Goal: Contribute content: Contribute content

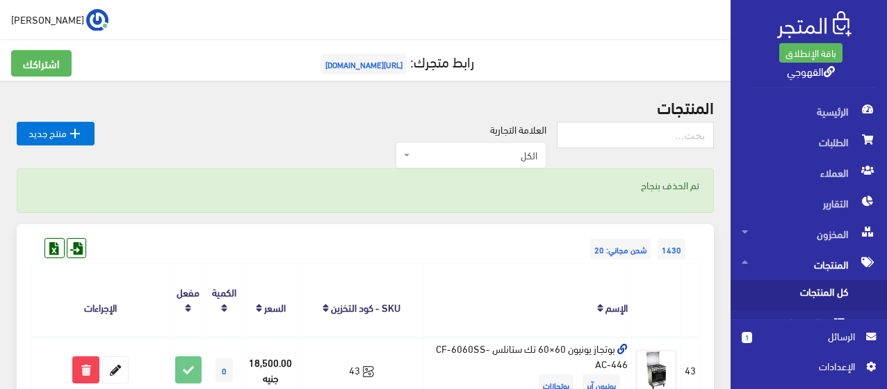
scroll to position [195, 0]
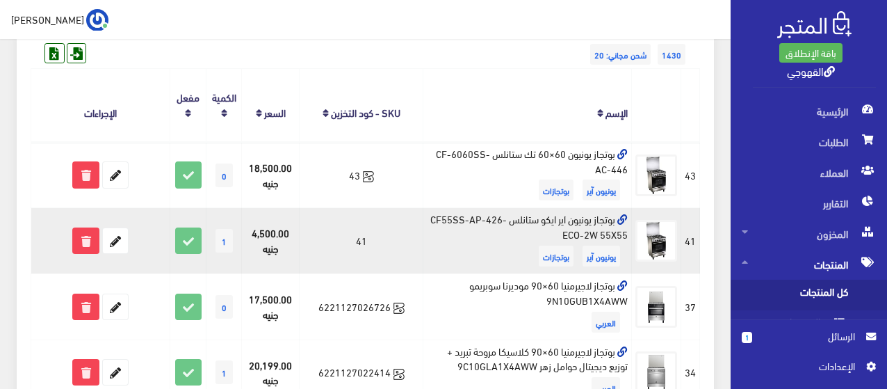
click at [540, 208] on td "بوتجاز يونيون اير ايكو ستانلس CF55SS-AP-426-ECO-2W 55X55 يونيون آير بوتجازات" at bounding box center [527, 241] width 209 height 66
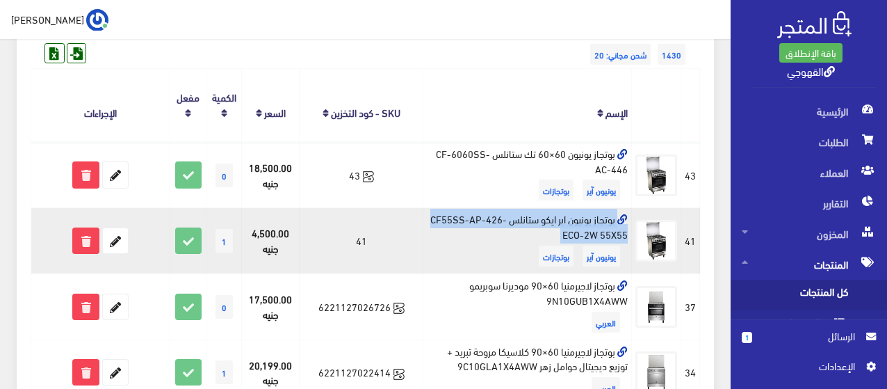
click at [540, 208] on td "بوتجاز يونيون اير ايكو ستانلس CF55SS-AP-426-ECO-2W 55X55 يونيون آير بوتجازات" at bounding box center [527, 241] width 209 height 66
copy td "بوتجاز يونيون اير ايكو ستانلس CF55SS-AP-426-ECO-2W 55X55"
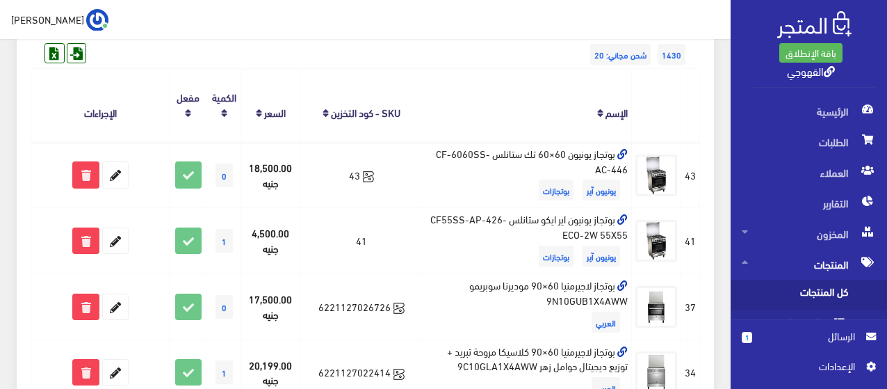
click at [521, 122] on th "الإسم" at bounding box center [527, 105] width 209 height 73
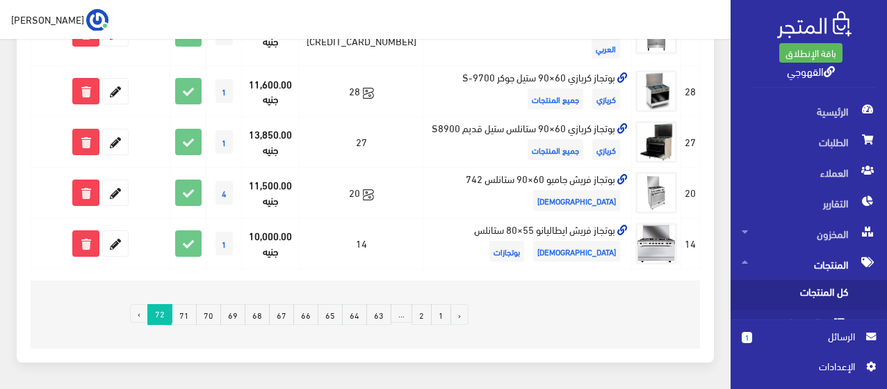
scroll to position [667, 0]
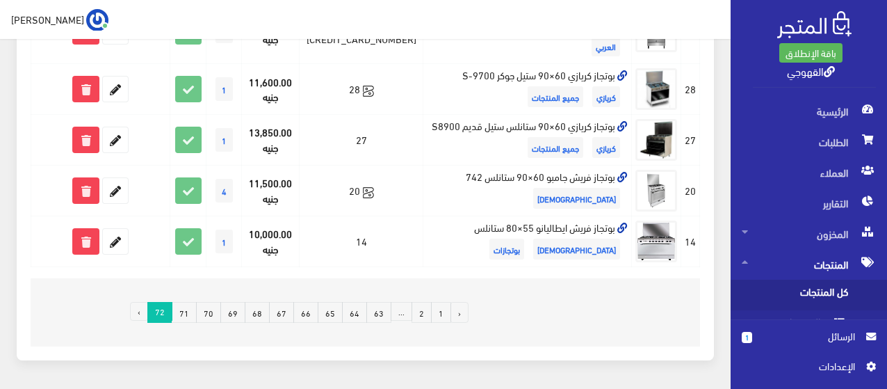
click at [193, 302] on link "71" at bounding box center [184, 312] width 25 height 21
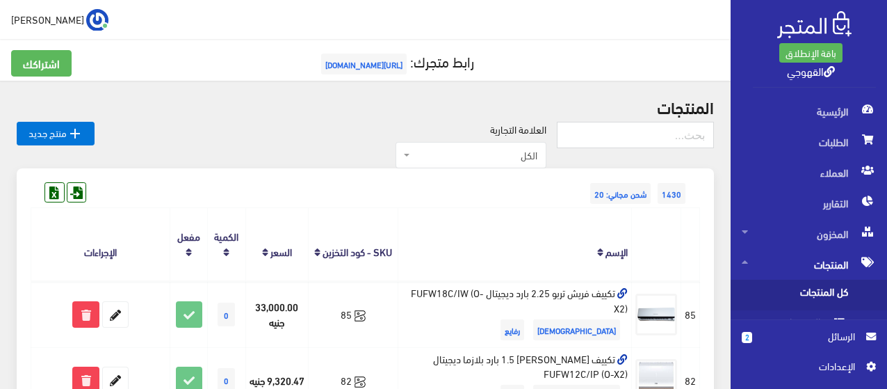
click at [790, 344] on link "2 الرسائل" at bounding box center [809, 343] width 134 height 30
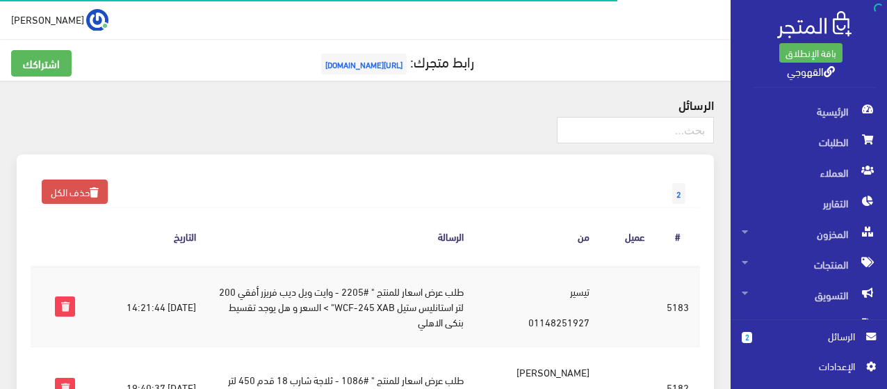
click at [791, 346] on link "2 الرسائل" at bounding box center [809, 343] width 134 height 30
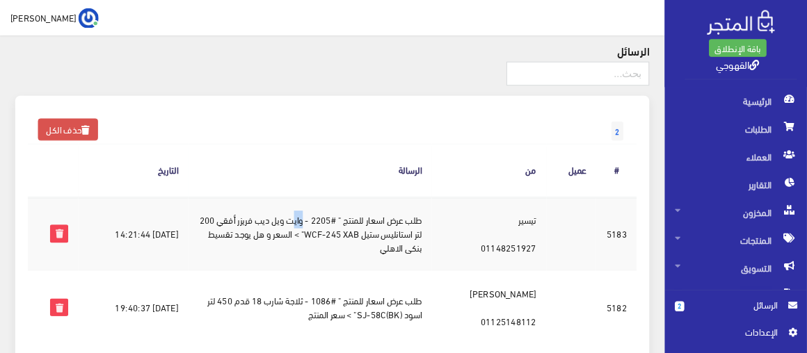
scroll to position [49, 0]
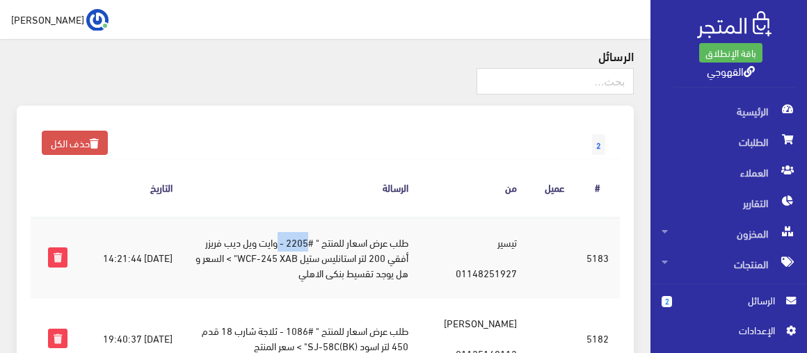
drag, startPoint x: 353, startPoint y: 242, endPoint x: 337, endPoint y: 250, distance: 18.7
click at [337, 250] on td "طلب عرض اسعار للمنتج " #2205 - وايت ويل ديب فريزر أفقي 200 لتر استانليس ستيل WC…" at bounding box center [302, 257] width 236 height 81
click at [275, 185] on th "الرسالة" at bounding box center [302, 188] width 236 height 58
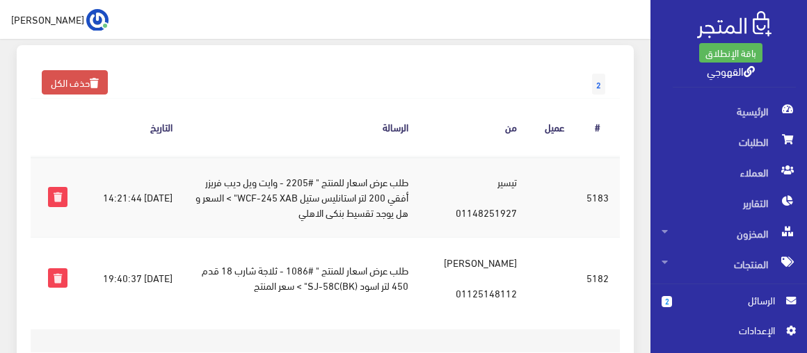
scroll to position [124, 0]
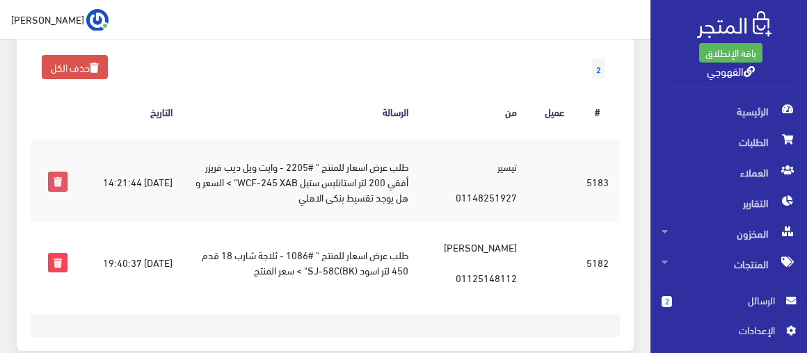
click at [55, 173] on icon at bounding box center [58, 181] width 18 height 18
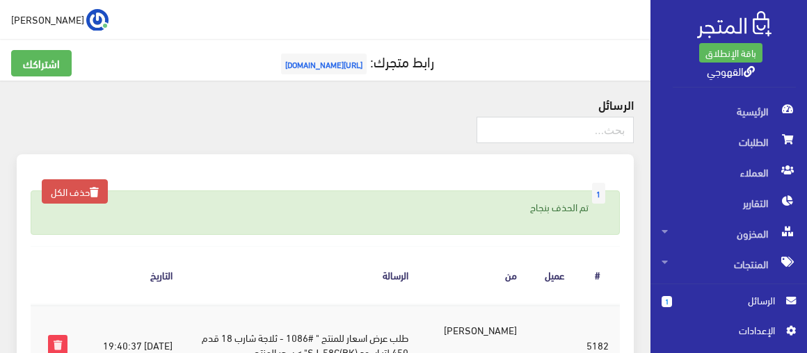
click at [357, 145] on div at bounding box center [325, 136] width 617 height 38
click at [749, 260] on span "المنتجات" at bounding box center [728, 264] width 134 height 31
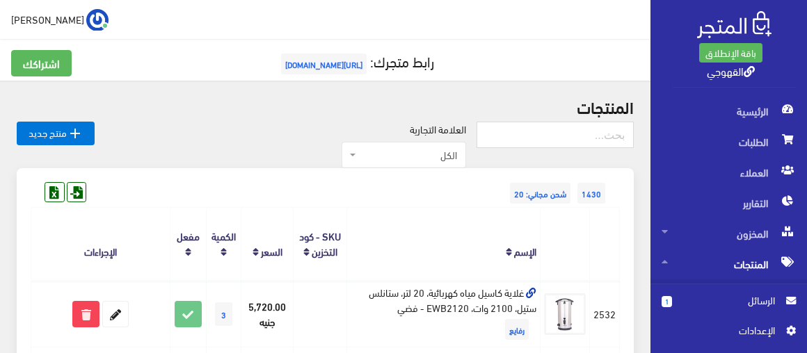
click at [604, 107] on h2 "المنتجات" at bounding box center [325, 106] width 617 height 18
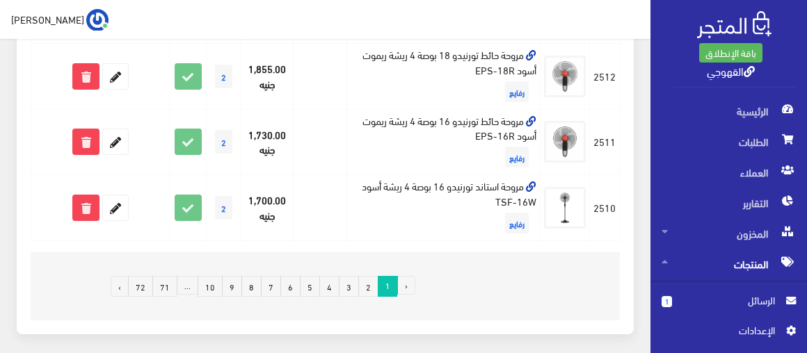
scroll to position [1367, 0]
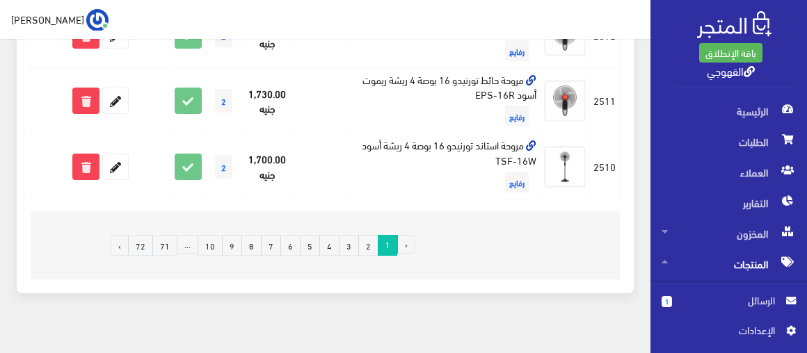
click at [372, 235] on link "2" at bounding box center [368, 245] width 20 height 21
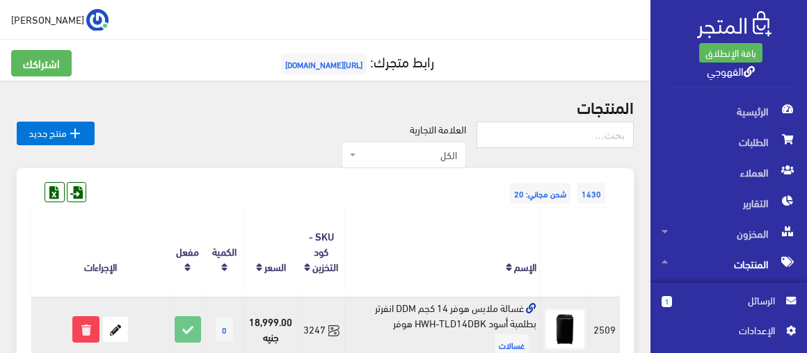
click at [515, 310] on td "غسالة ملابس هوفر 14 كجم DDM انفرتر بطلمبة أسود HWH-TLD14DBK هوفر غسالات" at bounding box center [442, 329] width 196 height 66
drag, startPoint x: 515, startPoint y: 310, endPoint x: 385, endPoint y: 317, distance: 130.9
click at [385, 317] on td "غسالة ملابس هوفر 14 كجم DDM انفرتر بطلمبة أسود HWH-TLD14DBK هوفر غسالات" at bounding box center [442, 329] width 196 height 66
copy td "غسالة ملابس هوفر 14 كجم DDM انفرتر بطلمبة أسود HWH-TLD14DBK هوفر"
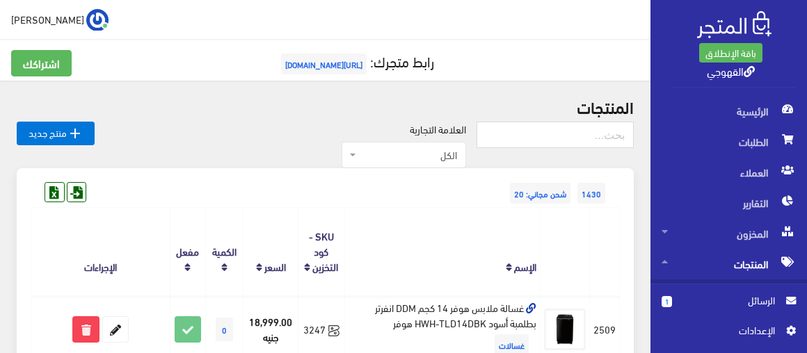
click at [435, 228] on th "الإسم" at bounding box center [442, 252] width 196 height 88
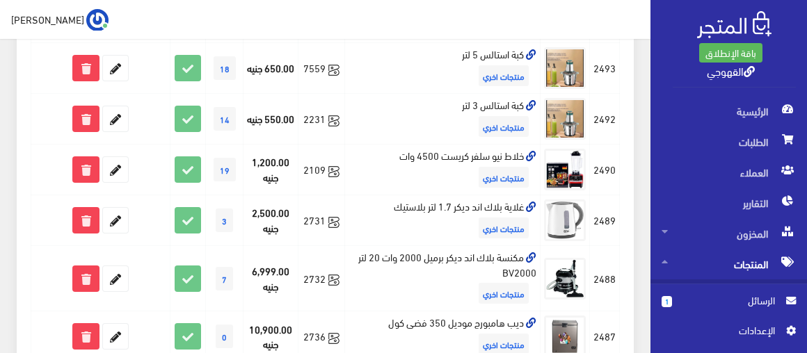
scroll to position [1112, 0]
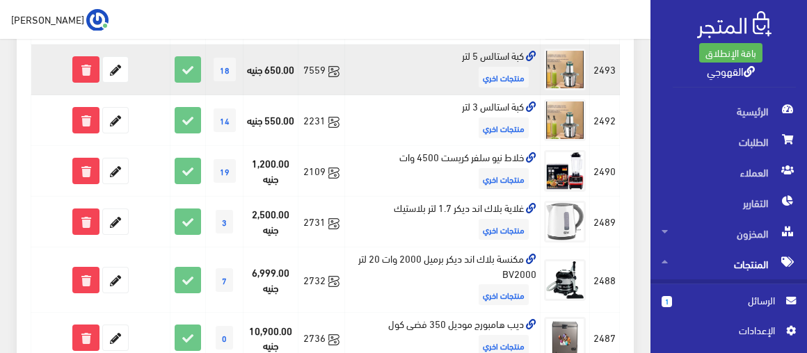
click at [469, 72] on td "كبة استالس 5 لتر منتجات اخري" at bounding box center [442, 69] width 196 height 51
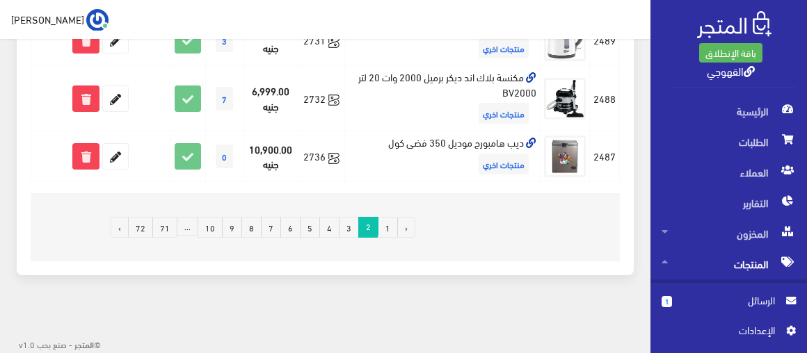
scroll to position [1307, 0]
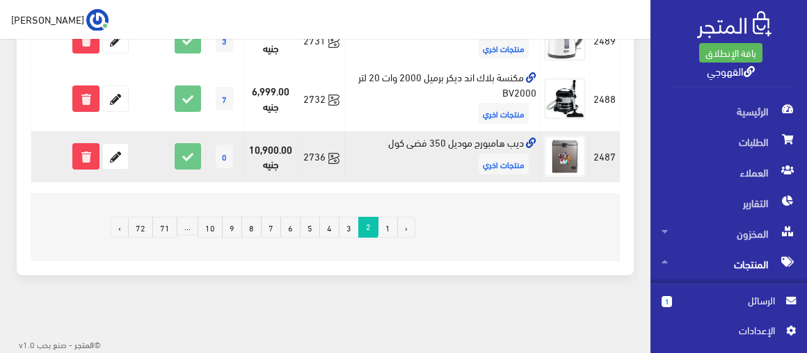
click at [455, 142] on td "ديب هامبورج موديل 350 فضى كول منتجات اخري" at bounding box center [442, 156] width 196 height 51
copy td "ديب هامبورج موديل 350 فضى كول"
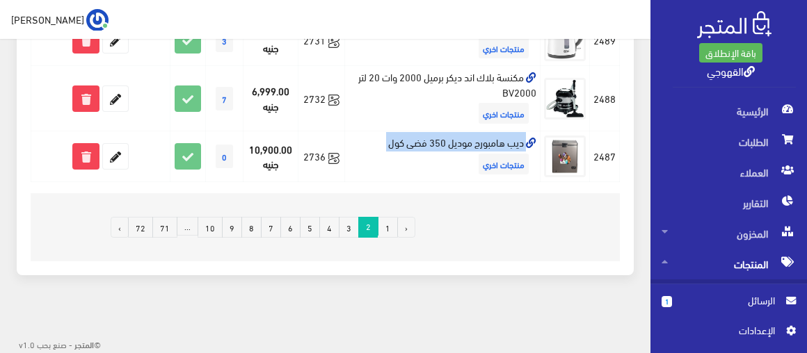
click at [348, 230] on link "3" at bounding box center [349, 227] width 20 height 21
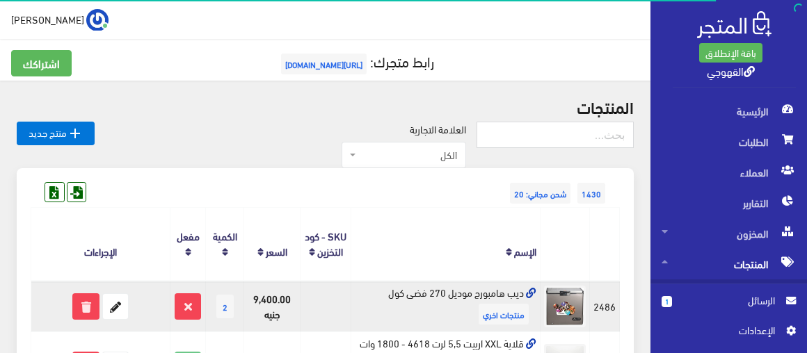
click at [431, 286] on td "ديب هامبورج موديل 270 فضى كول منتجات اخري" at bounding box center [444, 306] width 189 height 51
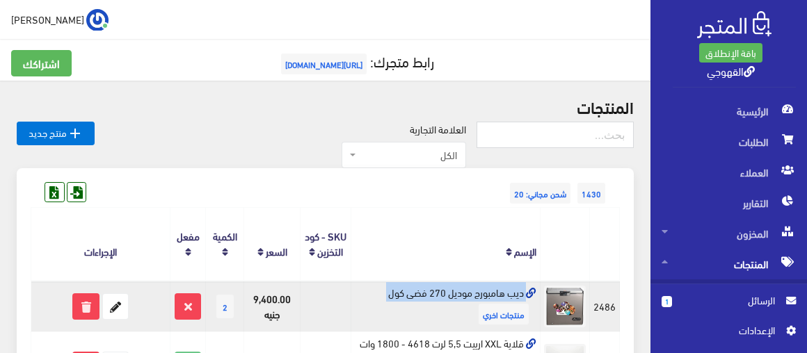
copy td "ديب هامبورج موديل 270 فضى كول"
click at [118, 306] on icon at bounding box center [115, 306] width 25 height 25
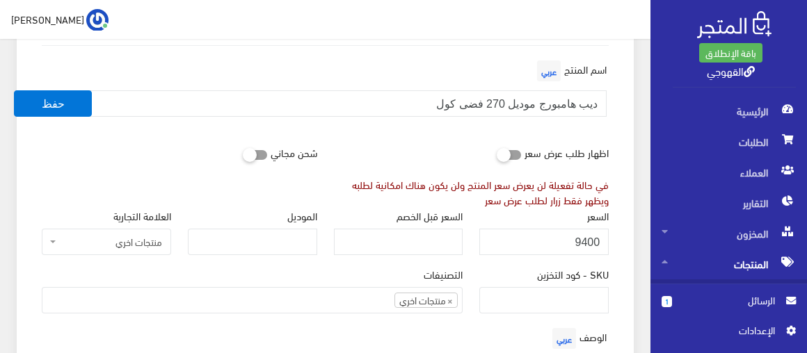
scroll to position [152, 0]
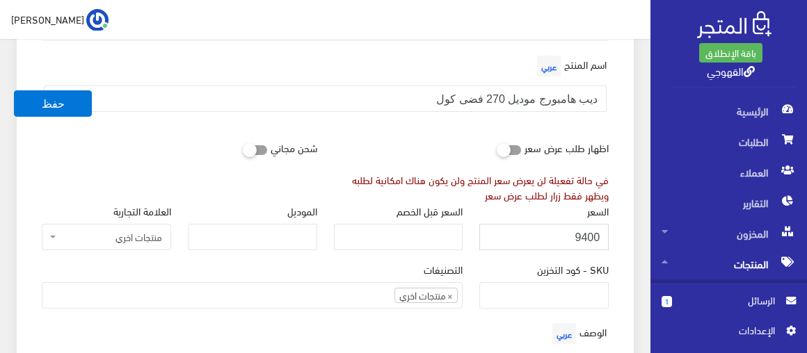
click at [556, 243] on input "9400" at bounding box center [543, 237] width 129 height 26
type input "10000"
click at [14, 90] on button "حفظ" at bounding box center [53, 103] width 78 height 26
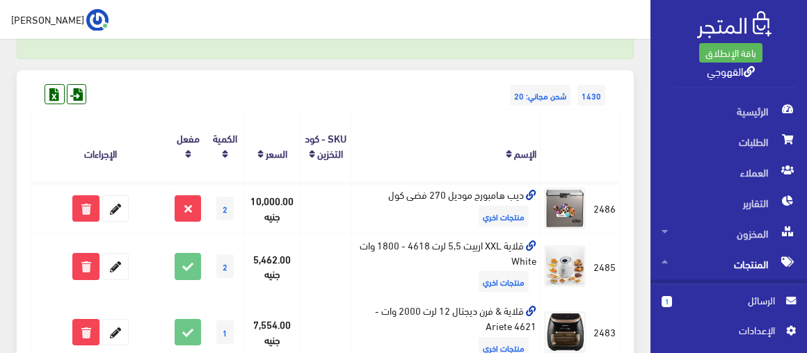
scroll to position [177, 0]
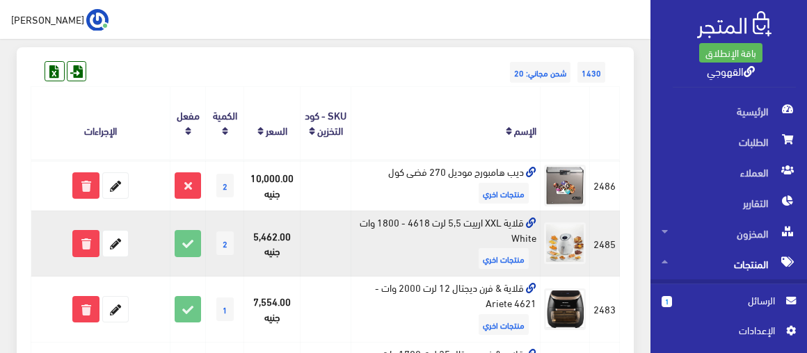
click at [409, 222] on td "قلاية XXL ارييت 5,5 لرت 4618 - 1800 وات White منتجات اخري" at bounding box center [444, 244] width 189 height 66
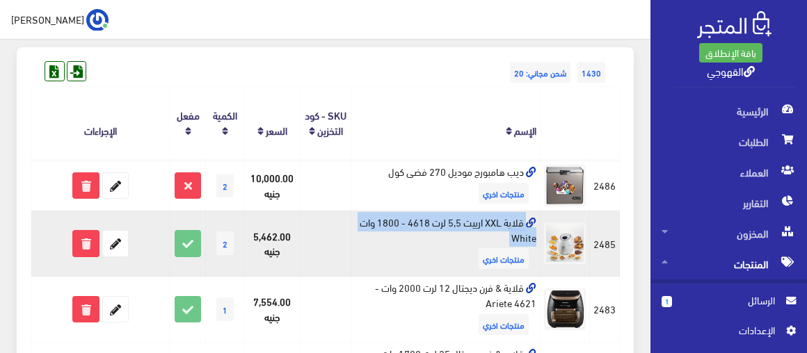
click at [409, 222] on td "قلاية XXL ارييت 5,5 لرت 4618 - 1800 وات White منتجات اخري" at bounding box center [444, 244] width 189 height 66
copy td "قلاية XXL ارييت 5,5 لرت 4618 - 1800 وات White"
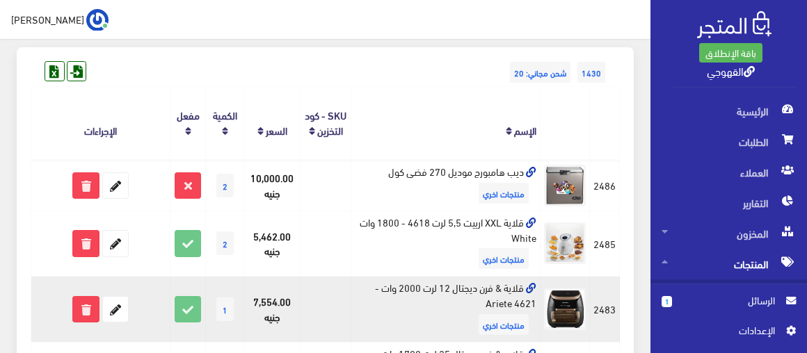
click at [418, 287] on td "قلاية & فرن ديجتال 12 لرت 2000 وات - 4621 Ariete منتجات اخري" at bounding box center [444, 310] width 189 height 66
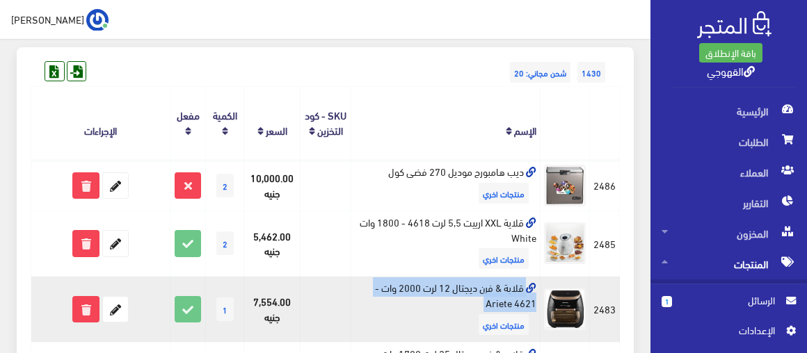
click at [418, 287] on td "قلاية & فرن ديجتال 12 لرت 2000 وات - 4621 Ariete منتجات اخري" at bounding box center [444, 310] width 189 height 66
copy td "قلاية & فرن ديجتال 12 لرت 2000 وات - 4621 Ariete"
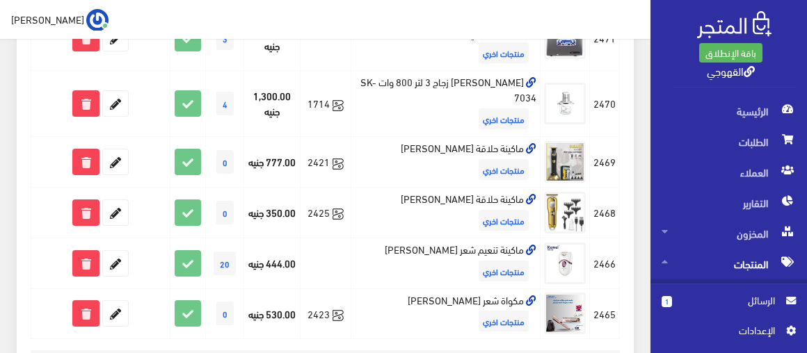
scroll to position [1163, 0]
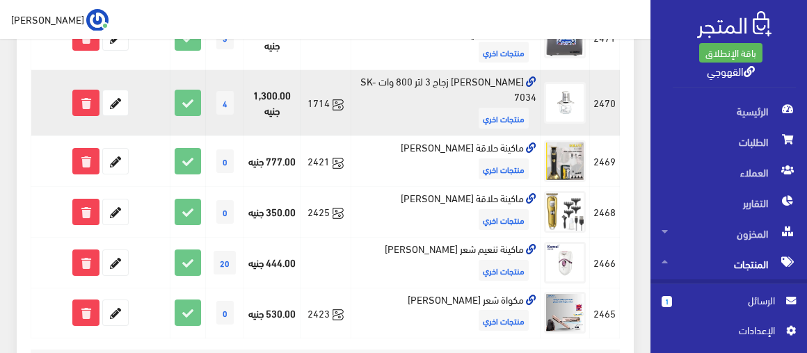
click at [436, 70] on td "كبة سوكاني زجاج 3 لتر 800 وات SK-7034 منتجات اخري" at bounding box center [444, 103] width 189 height 66
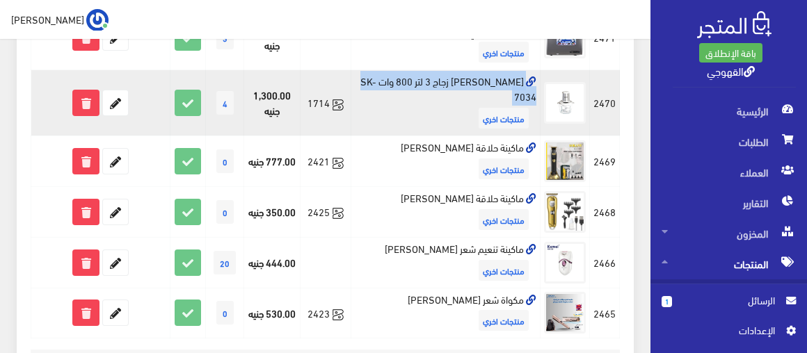
click at [436, 70] on td "كبة سوكاني زجاج 3 لتر 800 وات SK-7034 منتجات اخري" at bounding box center [444, 103] width 189 height 66
copy td "كبة سوكاني زجاج 3 لتر 800 وات SK-7034"
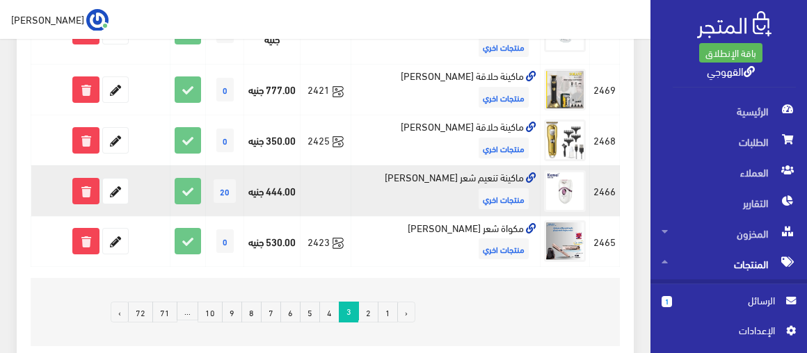
scroll to position [1286, 0]
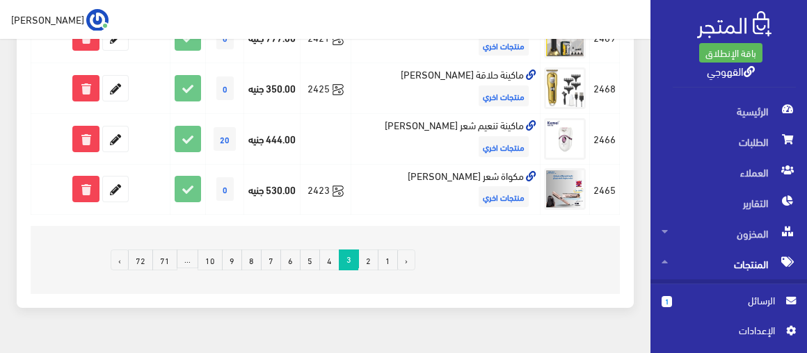
click at [334, 250] on link "4" at bounding box center [329, 260] width 20 height 21
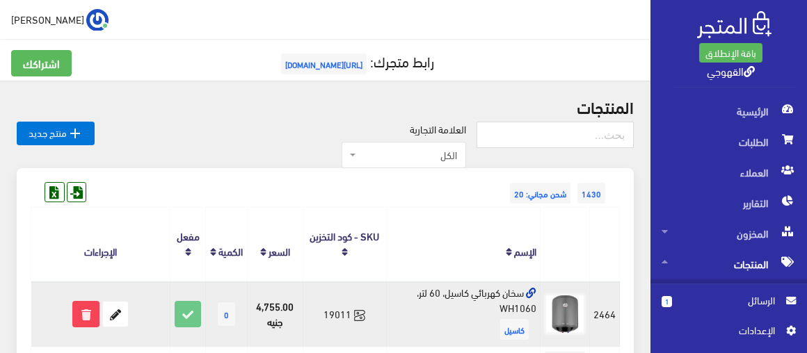
click at [481, 299] on td "سخان كهربائي كاسيل، 60 لتر، WH1060 كاسيل" at bounding box center [464, 314] width 154 height 66
click at [481, 300] on td "سخان كهربائي كاسيل، 60 لتر، WH1060 كاسيل" at bounding box center [464, 314] width 154 height 66
copy td "سخان كهربائي كاسيل، 60 لتر، WH1060"
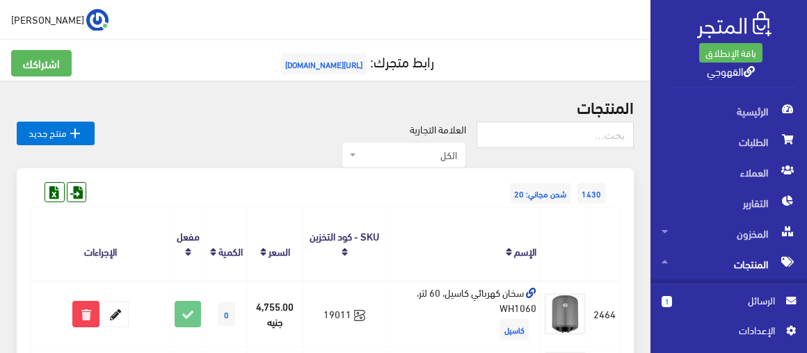
click at [358, 189] on div "1430 شحن مجاني: 20" at bounding box center [325, 179] width 589 height 22
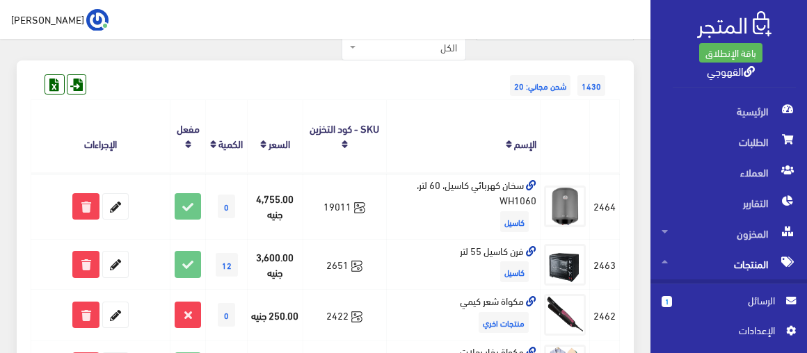
scroll to position [126, 0]
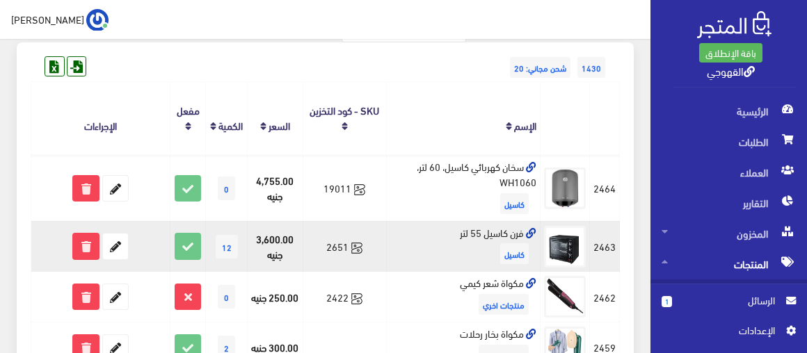
click at [481, 234] on td "فرن كاسيل 55 لتر كاسيل" at bounding box center [464, 246] width 154 height 51
copy td "فرن كاسيل 55 لتر"
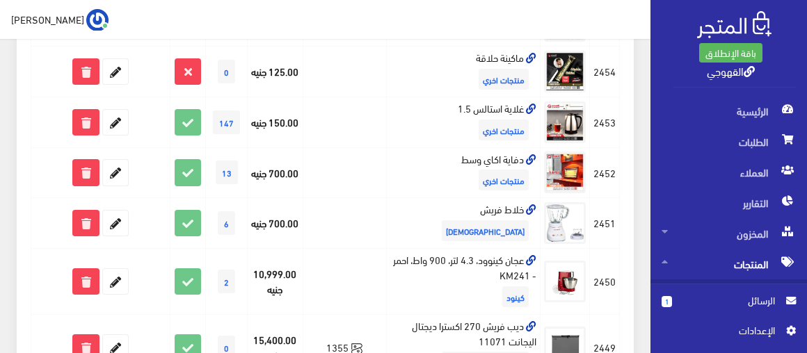
scroll to position [556, 0]
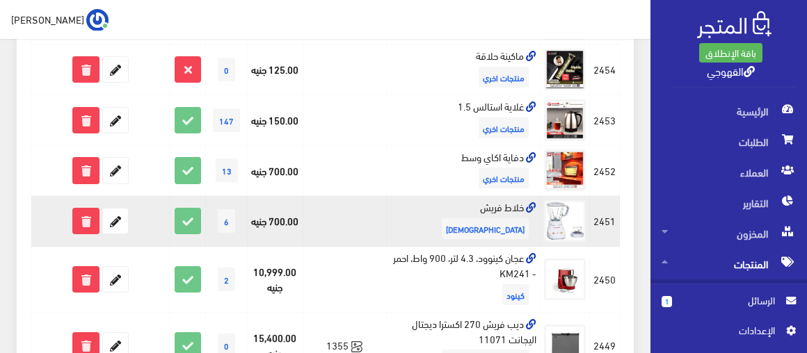
click at [512, 207] on td "خلاط فريش فريش" at bounding box center [464, 221] width 154 height 51
copy td "خلاط فريش"
click at [116, 233] on icon at bounding box center [115, 221] width 25 height 25
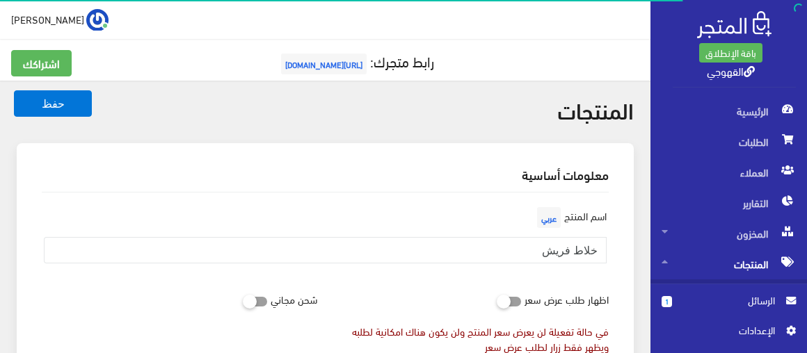
click at [546, 272] on div "اسم [PERSON_NAME] خلاط فريش" at bounding box center [324, 239] width 583 height 71
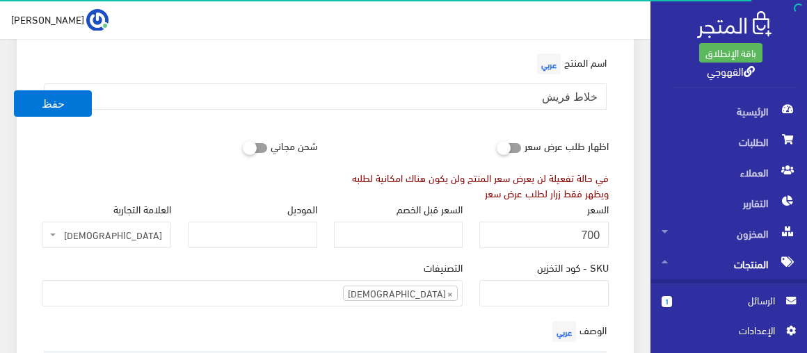
scroll to position [177, 0]
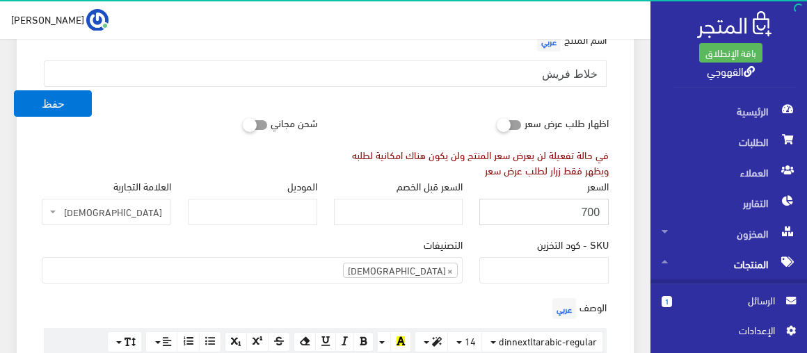
click at [554, 213] on input "700" at bounding box center [543, 212] width 129 height 26
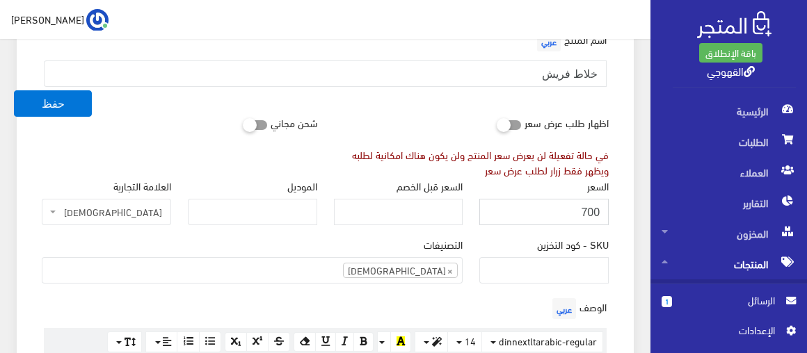
click at [554, 213] on input "700" at bounding box center [543, 212] width 129 height 26
type input "850"
click at [51, 108] on button "حفظ" at bounding box center [53, 103] width 78 height 26
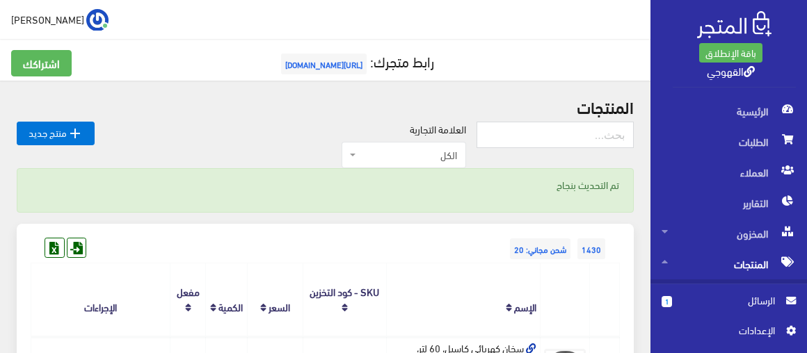
click at [226, 227] on div "1430 شحن مجاني: 20" at bounding box center [325, 235] width 589 height 22
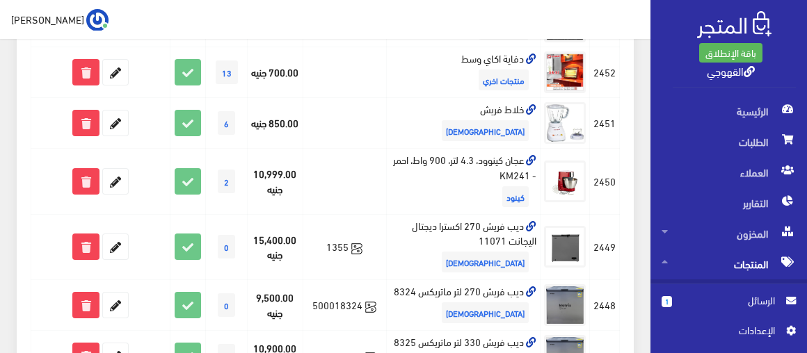
scroll to position [708, 0]
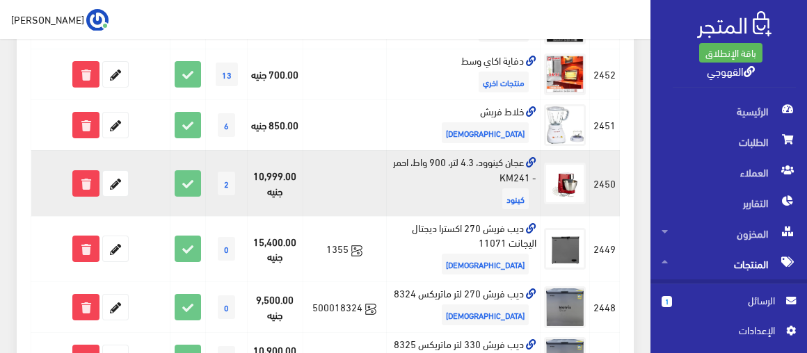
click at [432, 155] on td "عجان كينوود، 4.3 لتر، 900 واط، احمر - KM241 كينود" at bounding box center [464, 183] width 154 height 66
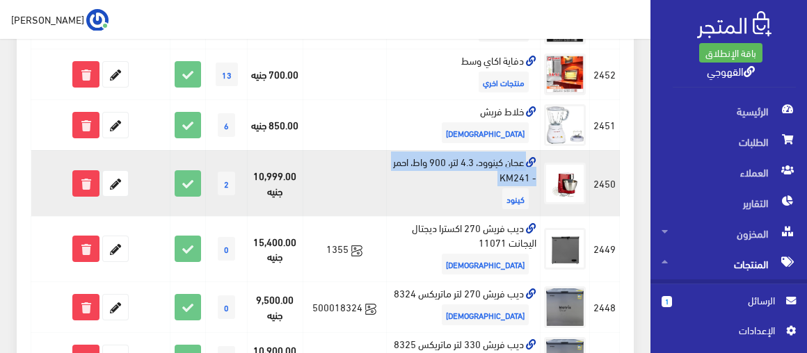
click at [432, 155] on td "عجان كينوود، 4.3 لتر، 900 واط، احمر - KM241 كينود" at bounding box center [464, 183] width 154 height 66
copy td "عجان كينوود، 4.3 لتر، 900 واط، احمر - KM241"
click at [116, 183] on icon at bounding box center [115, 183] width 25 height 25
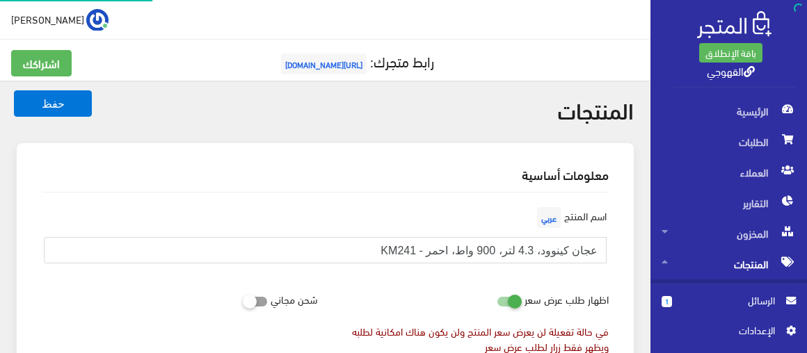
click at [546, 258] on input "عجان كينوود، 4.3 لتر، 900 واط، احمر - KM241" at bounding box center [325, 250] width 563 height 26
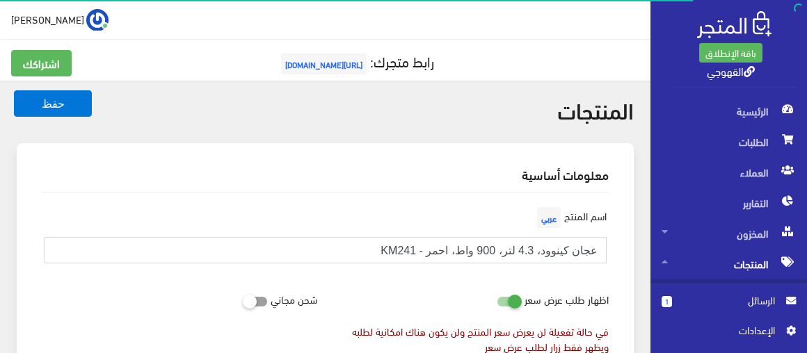
click at [546, 258] on input "عجان كينوود، 4.3 لتر، 900 واط، احمر - KM241" at bounding box center [325, 250] width 563 height 26
click at [539, 286] on label "اظهار طلب عرض سعر" at bounding box center [566, 299] width 84 height 26
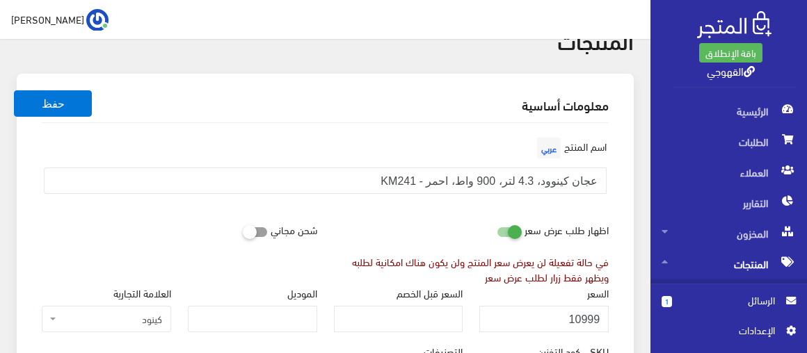
scroll to position [126, 0]
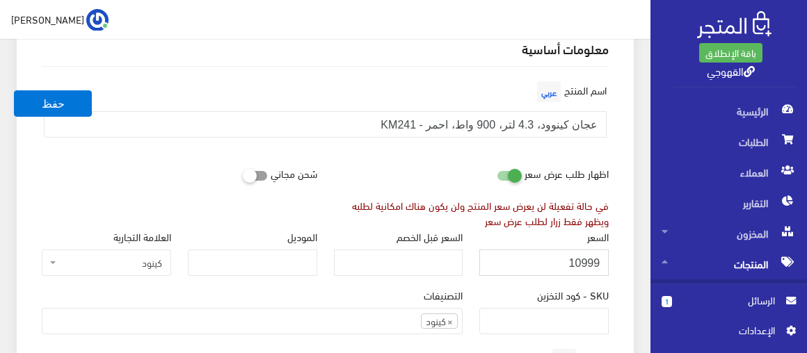
click at [547, 267] on input "10999" at bounding box center [543, 263] width 129 height 26
paste input "11379"
type input "11379"
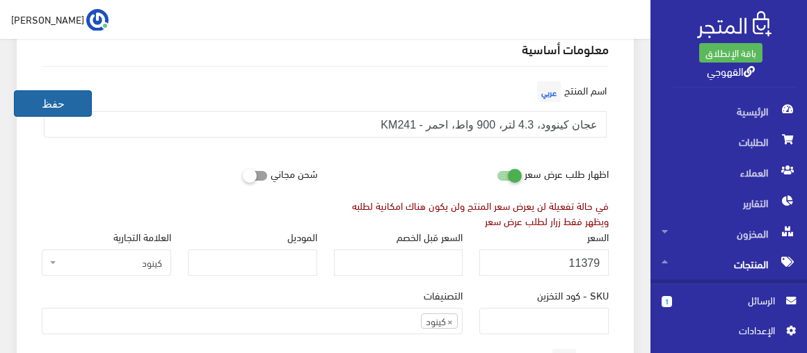
click at [80, 104] on button "حفظ" at bounding box center [53, 103] width 78 height 26
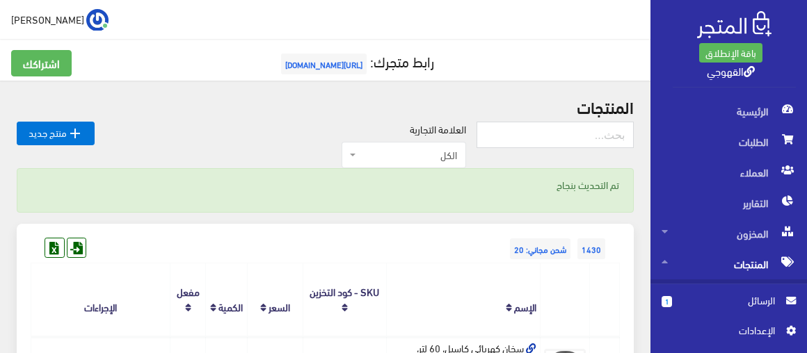
click at [164, 183] on p "تم التحديث بنجاح" at bounding box center [325, 184] width 588 height 15
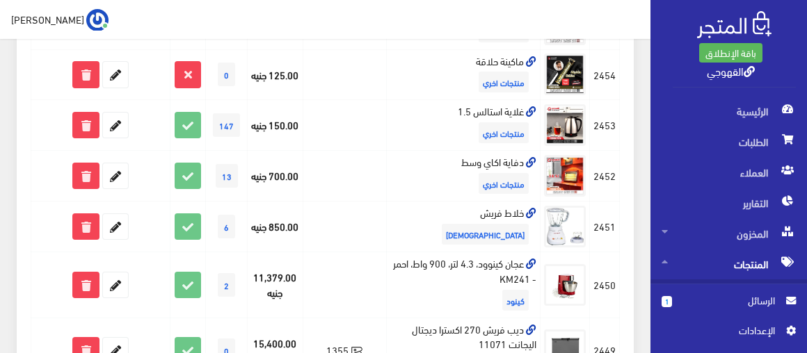
scroll to position [581, 0]
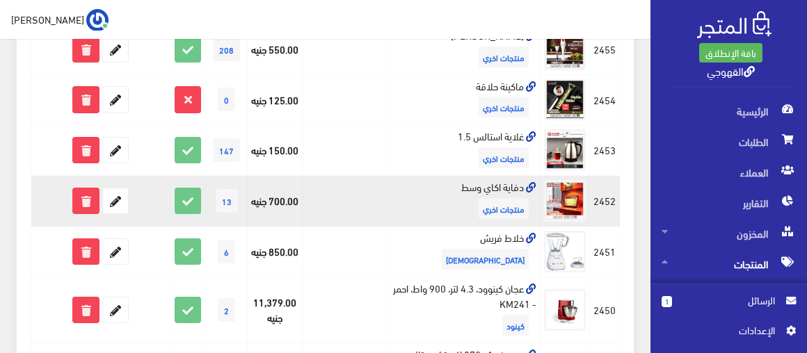
click at [508, 180] on td "دفاية اكاي وسط منتجات اخري" at bounding box center [464, 201] width 154 height 51
copy td "دفاية اكاي وسط"
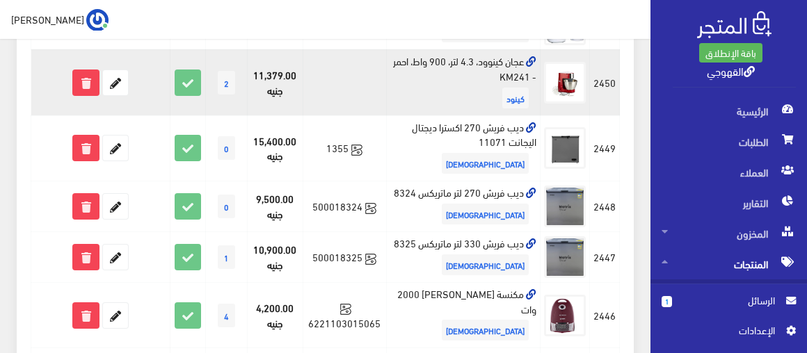
scroll to position [834, 0]
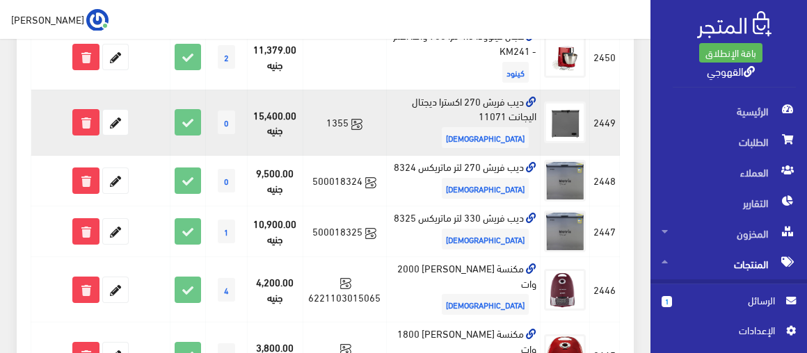
click at [497, 100] on td "ديب فريش 270 اكسترا ديجتال اليجانت 11071 [DEMOGRAPHIC_DATA]" at bounding box center [464, 123] width 154 height 66
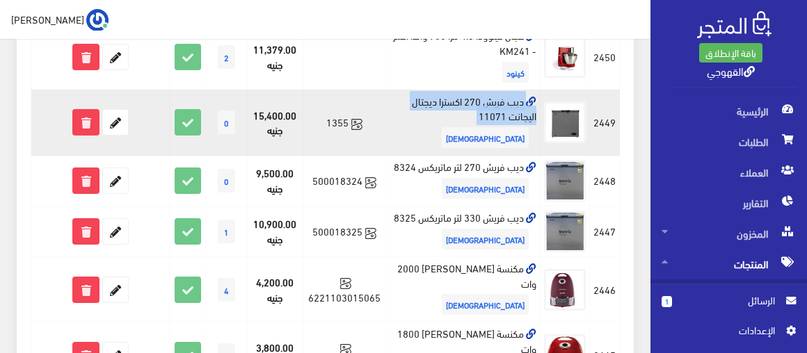
click at [497, 100] on td "ديب فريش 270 اكسترا ديجتال اليجانت 11071 فريش" at bounding box center [464, 123] width 154 height 66
copy td "ديب فريش 270 اكسترا ديجتال اليجانت 11071"
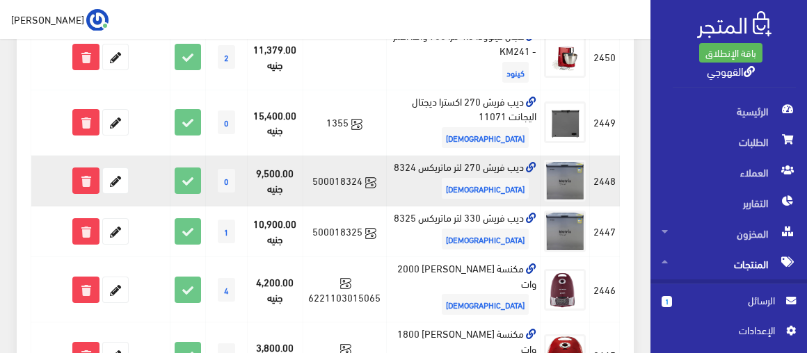
click at [486, 161] on td "ديب فريش 270 لتر ماتريكس 8324 فريش" at bounding box center [464, 181] width 154 height 51
copy td "ديب فريش 270 لتر ماتريكس 8324"
click at [115, 174] on icon at bounding box center [115, 180] width 25 height 25
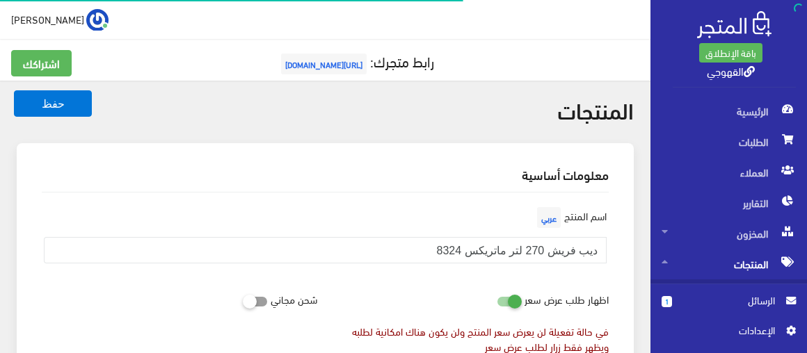
click at [551, 294] on label "اظهار طلب عرض سعر" at bounding box center [566, 299] width 84 height 26
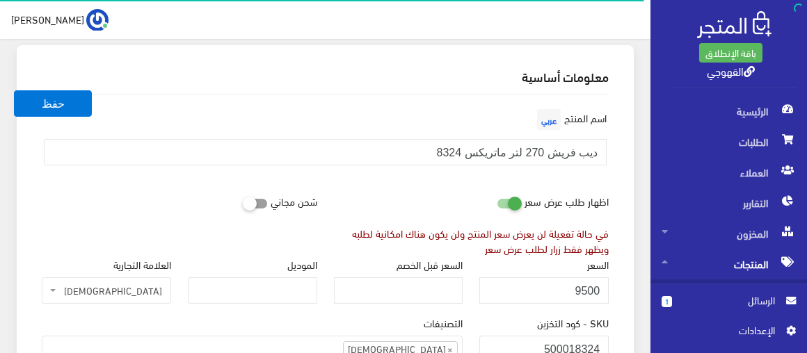
scroll to position [101, 0]
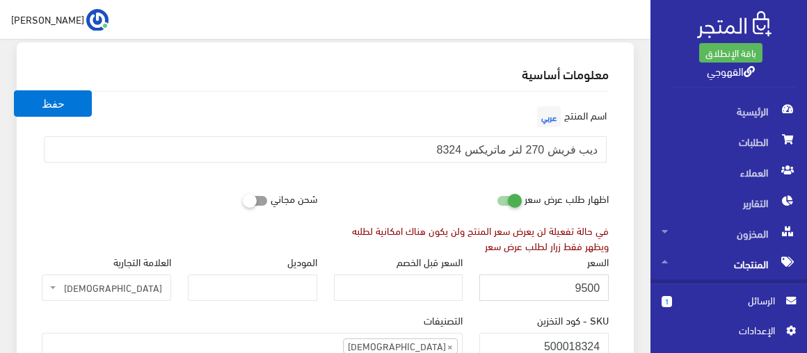
click at [551, 294] on input "9500" at bounding box center [543, 288] width 129 height 26
paste input "104"
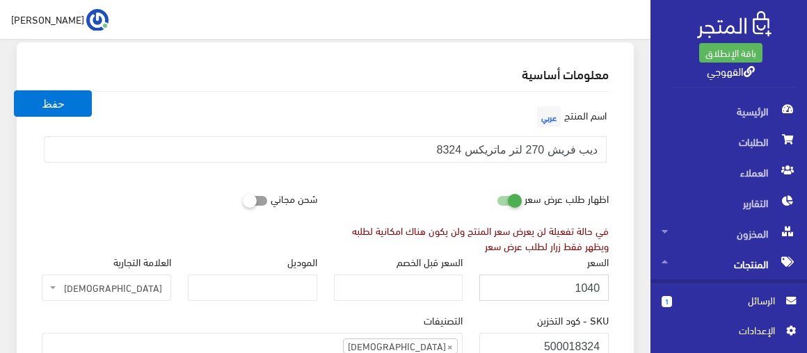
type input "1040"
click at [496, 201] on icon at bounding box center [496, 200] width 0 height 13
click at [496, 201] on input "checkbox" at bounding box center [483, 198] width 25 height 14
checkbox input "false"
click at [560, 275] on input "1040" at bounding box center [543, 288] width 129 height 26
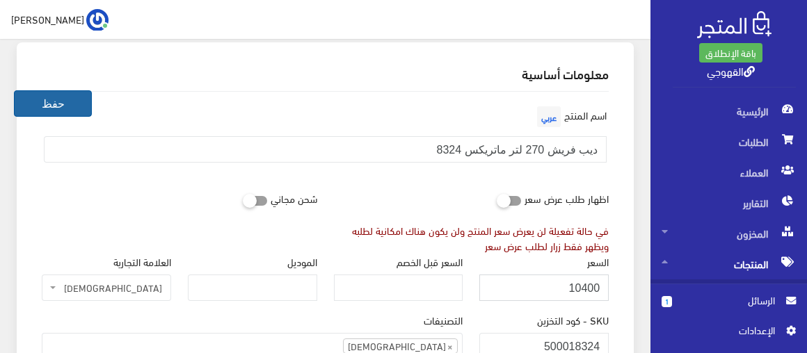
type input "10400"
click at [56, 90] on button "حفظ" at bounding box center [53, 103] width 78 height 26
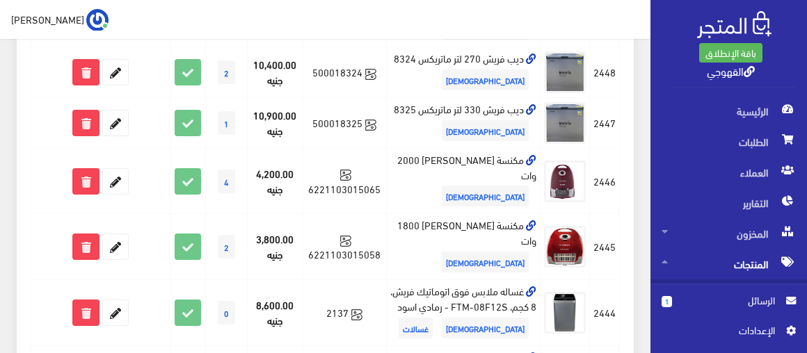
scroll to position [966, 0]
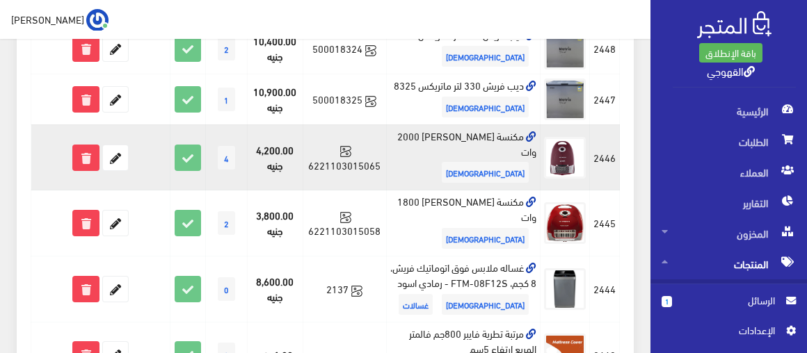
click at [442, 129] on td "مكنسة فريش ماجيك 2000 وات فريش" at bounding box center [464, 157] width 154 height 66
copy td "مكنسة فريش ماجيك 2000 وات"
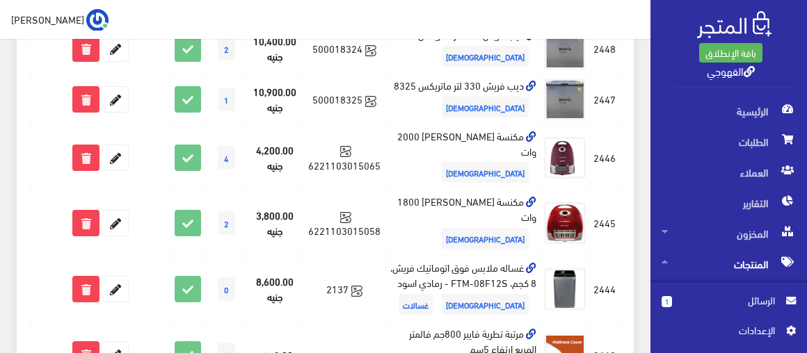
drag, startPoint x: 443, startPoint y: 47, endPoint x: 266, endPoint y: 10, distance: 180.3
click at [266, 10] on div "طارق القهوجي اشتراكي تسجيل الخروج" at bounding box center [325, 19] width 628 height 22
click at [449, 10] on div "طارق القهوجي اشتراكي تسجيل الخروج" at bounding box center [325, 19] width 628 height 22
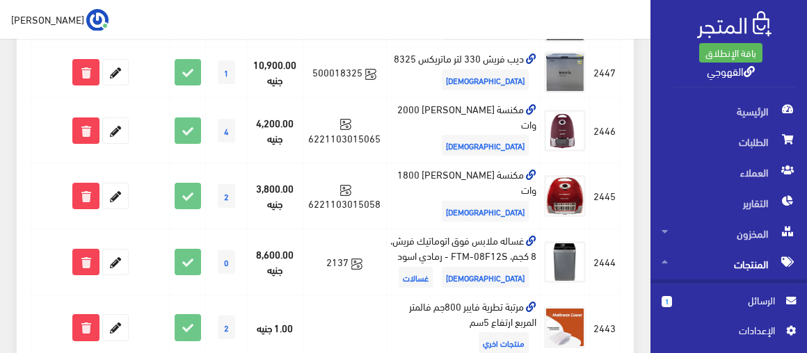
scroll to position [1017, 0]
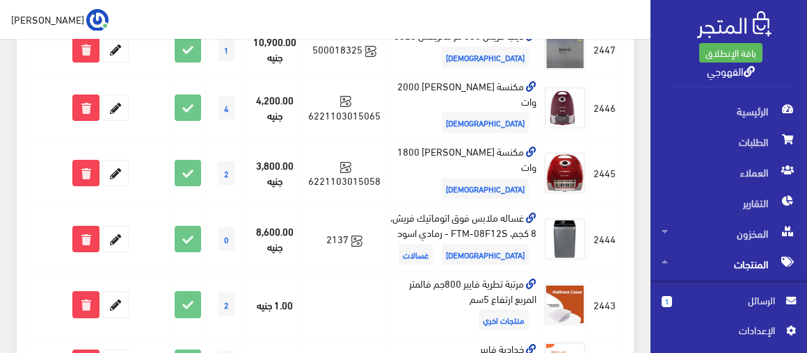
click at [437, 10] on div "طارق القهوجي اشتراكي تسجيل الخروج" at bounding box center [325, 19] width 628 height 22
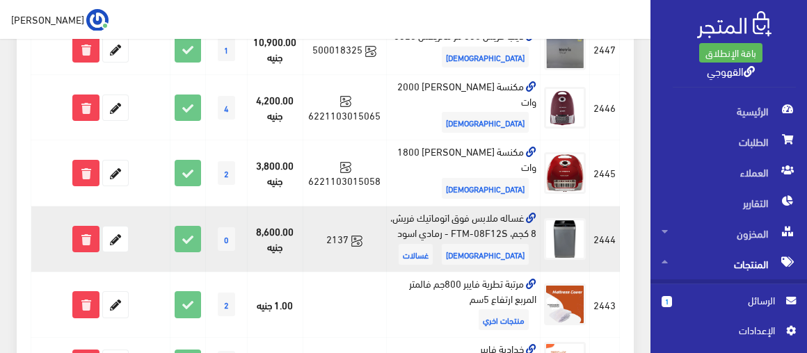
click at [462, 207] on td "غساله ملابس فوق اتوماتيك فريش، 8 كجم، FTM-08F12S - رمادي اسود فريش غسالات" at bounding box center [464, 240] width 154 height 66
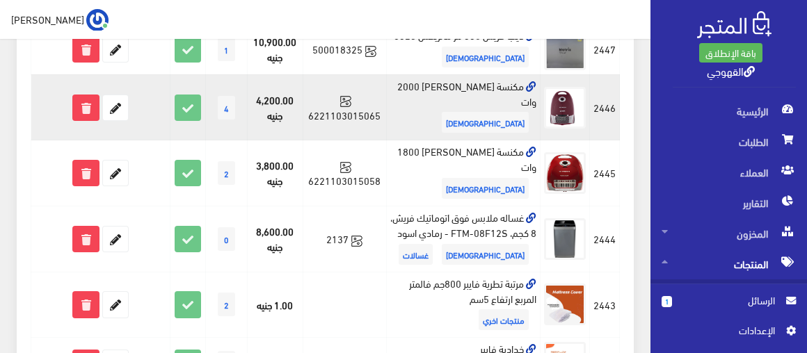
click at [475, 91] on td "مكنسة فريش ماجيك 2000 وات فريش" at bounding box center [464, 107] width 154 height 66
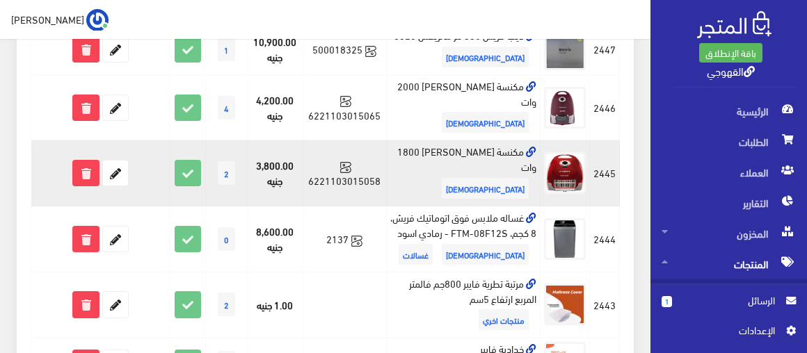
click at [442, 140] on td "مكنسة فريش فولكانو 1800 وات فريش" at bounding box center [464, 173] width 154 height 66
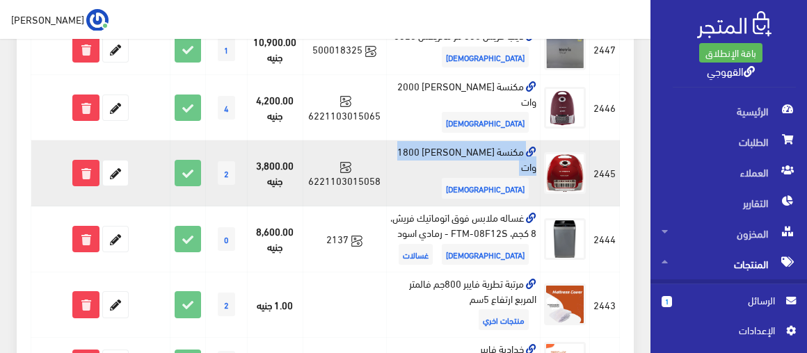
click at [442, 140] on td "مكنسة فريش فولكانو 1800 وات فريش" at bounding box center [464, 173] width 154 height 66
copy td "مكنسة فريش فولكانو 1800 وات"
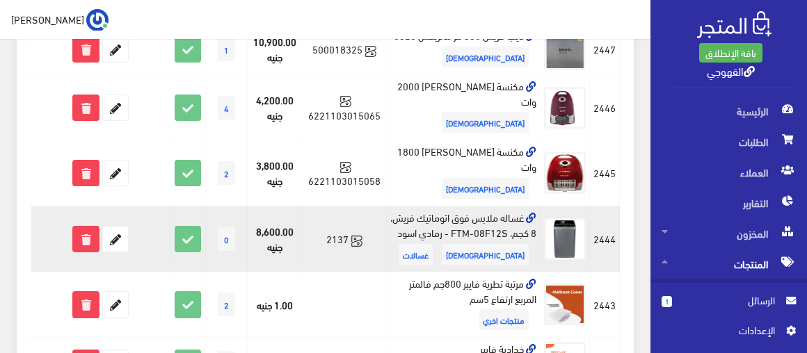
click at [499, 207] on td "غساله ملابس فوق اتوماتيك فريش، 8 كجم، FTM-08F12S - رمادي اسود فريش غسالات" at bounding box center [464, 240] width 154 height 66
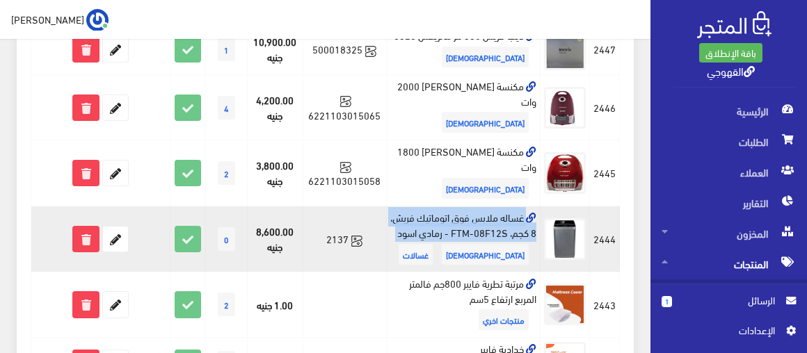
click at [499, 207] on td "غساله ملابس فوق اتوماتيك فريش، 8 كجم، FTM-08F12S - رمادي اسود فريش غسالات" at bounding box center [464, 240] width 154 height 66
copy td "غساله ملابس فوق اتوماتيك فريش، 8 كجم، FTM-08F12S - رمادي اسود"
click at [120, 227] on icon at bounding box center [115, 239] width 25 height 25
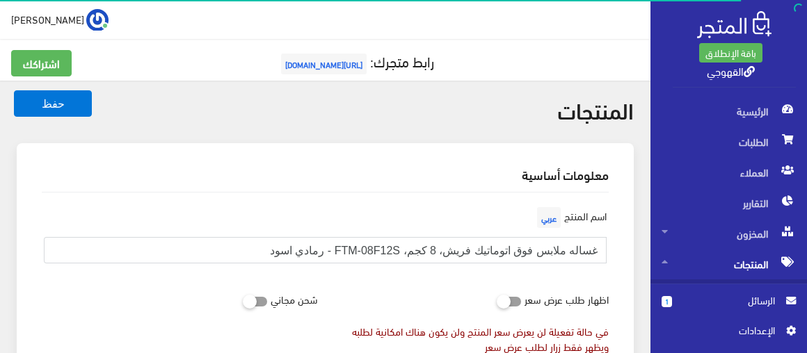
click at [479, 241] on input "غساله ملابس فوق اتوماتيك فريش، 8 كجم، FTM-08F12S - رمادي اسود" at bounding box center [325, 250] width 563 height 26
click at [563, 284] on div "اسم المنتج عربي غساله ملابس فوق اتوماتيك فريش، 8 كجم، FTM-08F12S - رمادي اسود" at bounding box center [324, 245] width 583 height 82
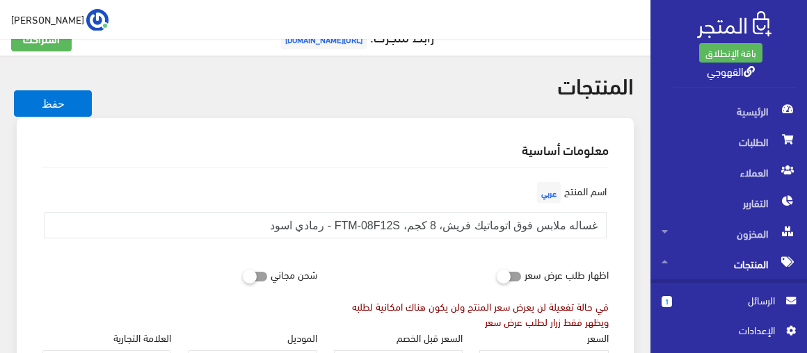
scroll to position [101, 0]
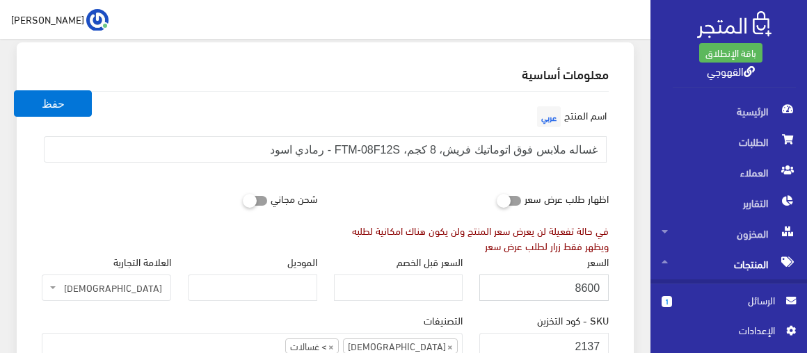
click at [563, 284] on input "8600" at bounding box center [543, 288] width 129 height 26
paste input "999"
type input "8999"
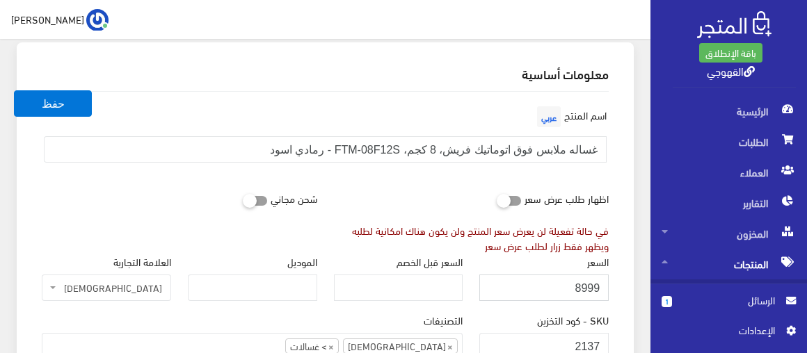
click at [14, 90] on button "حفظ" at bounding box center [53, 103] width 78 height 26
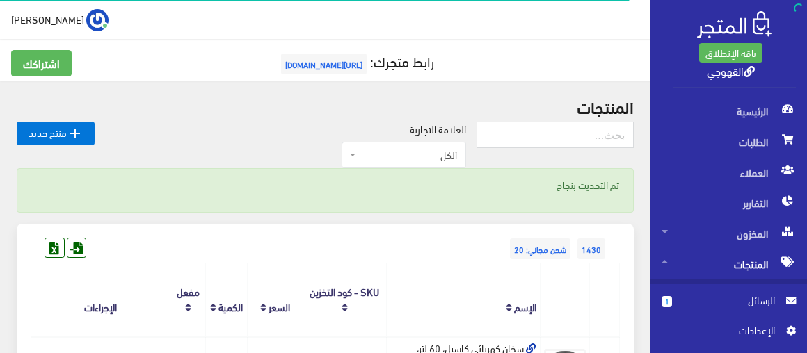
click at [549, 252] on span "شحن مجاني: 20" at bounding box center [540, 248] width 60 height 21
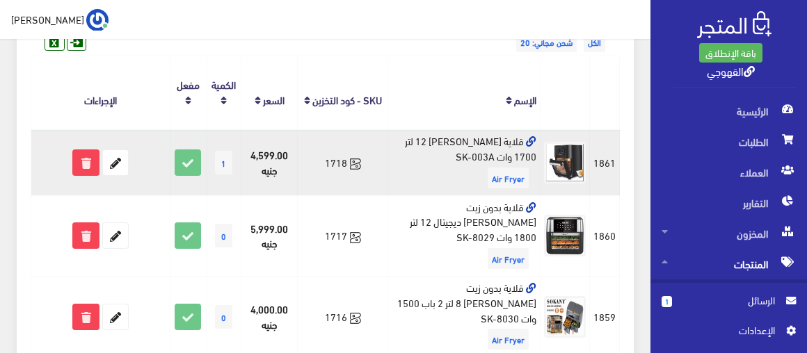
scroll to position [126, 0]
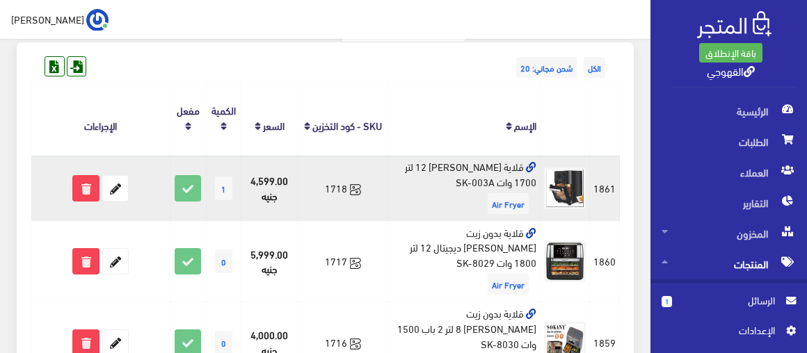
click at [423, 165] on td "قلاية [PERSON_NAME] 12 لتر 1700 وات SK-003A Air Fryer" at bounding box center [464, 188] width 152 height 66
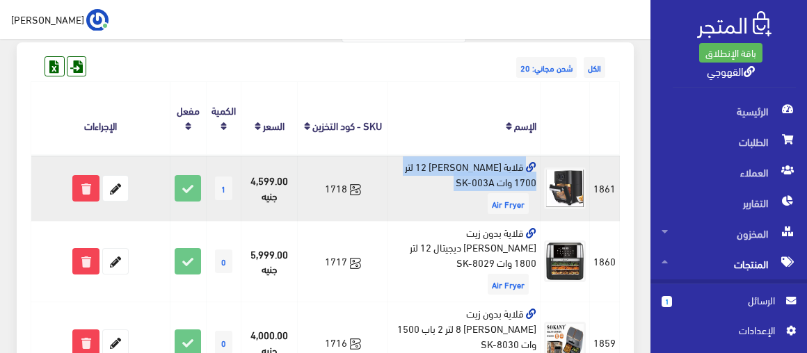
click at [423, 165] on td "قلاية [PERSON_NAME] 12 لتر 1700 وات SK-003A Air Fryer" at bounding box center [464, 188] width 152 height 66
copy td "قلاية [PERSON_NAME] 12 لتر 1700 وات SK-003A"
click at [123, 188] on icon at bounding box center [115, 188] width 25 height 25
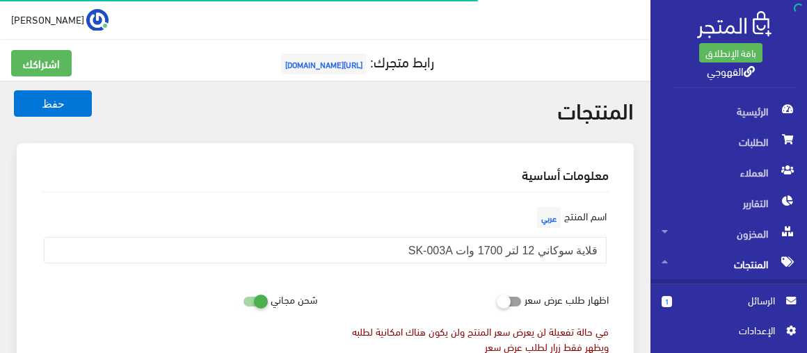
scroll to position [902, 0]
click at [535, 266] on div "اسم المنتج عربي قلاية سوكاني 12 لتر 1700 وات SK-003A" at bounding box center [324, 239] width 583 height 71
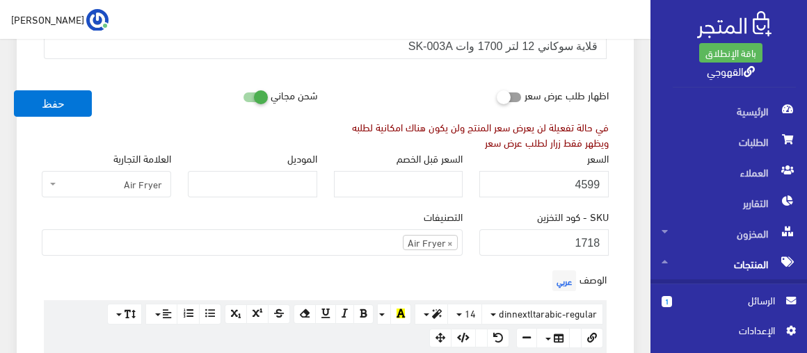
scroll to position [205, 0]
click at [243, 94] on icon at bounding box center [243, 96] width 0 height 13
click at [243, 94] on input "checkbox" at bounding box center [230, 93] width 25 height 14
checkbox input "false"
click at [556, 184] on input "4599" at bounding box center [543, 183] width 129 height 26
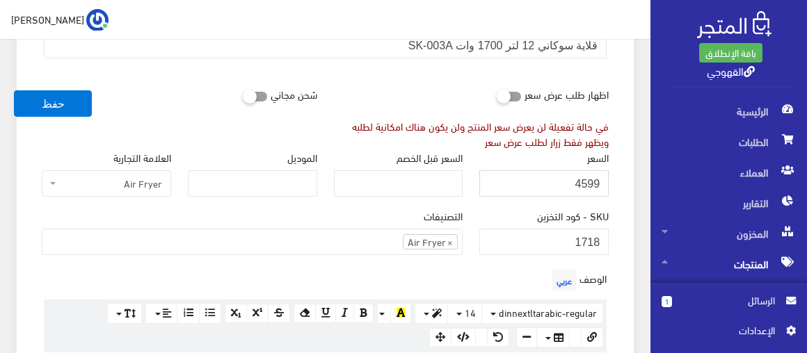
click at [556, 184] on input "4599" at bounding box center [543, 183] width 129 height 26
paste input "5740"
type input "5740"
click at [14, 90] on button "حفظ" at bounding box center [53, 103] width 78 height 26
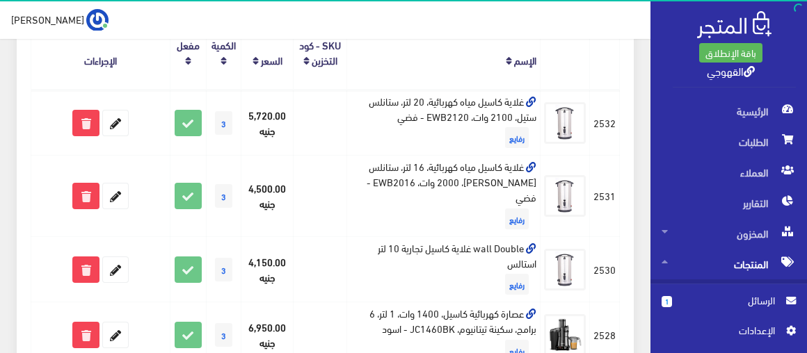
scroll to position [252, 0]
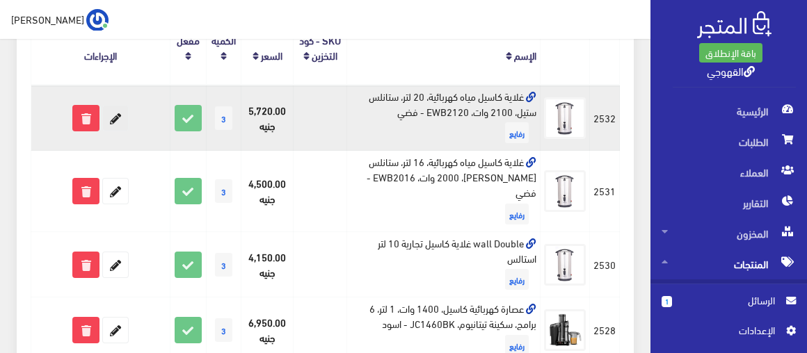
click at [110, 118] on icon at bounding box center [115, 118] width 25 height 25
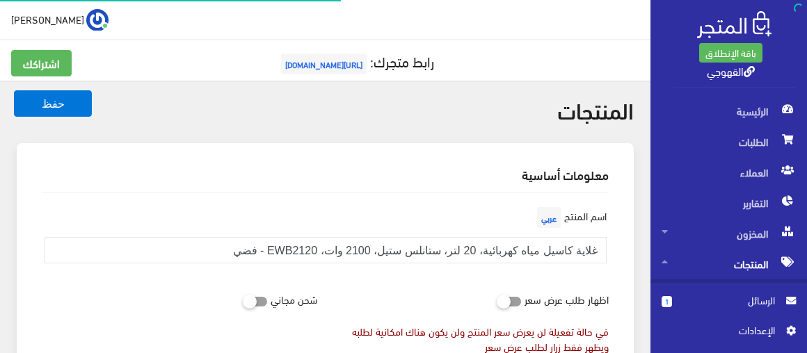
click at [248, 206] on div "اسم المنتج عربي غلاية كاسيل مياه كهربائية، 20 لتر، ستانلس ستيل، 2100 وات، EWB21…" at bounding box center [324, 239] width 583 height 71
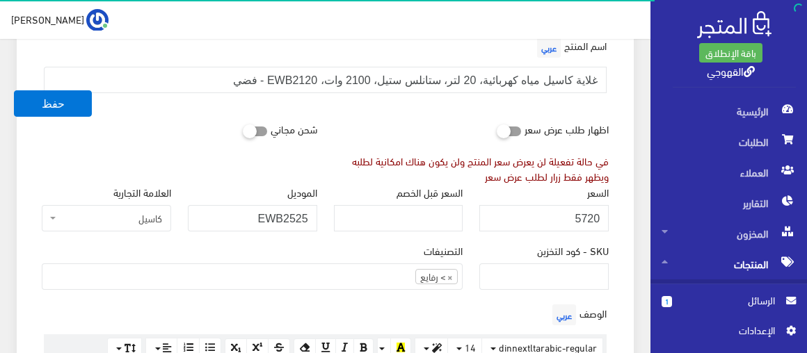
scroll to position [227, 0]
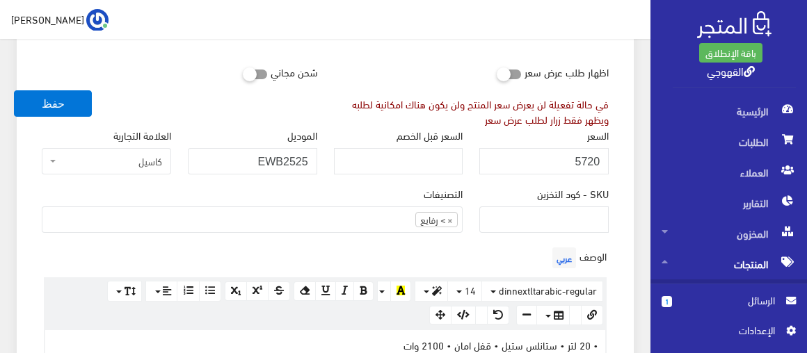
click at [90, 118] on div "شحن مجاني" at bounding box center [179, 92] width 292 height 68
click at [82, 95] on button "حفظ" at bounding box center [53, 103] width 78 height 26
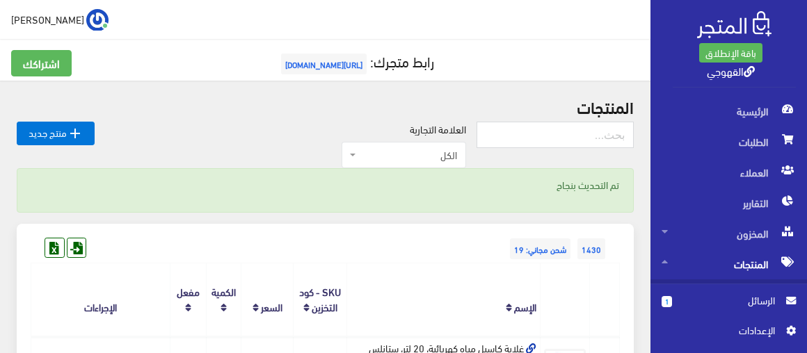
click at [734, 305] on span "الرسائل" at bounding box center [729, 300] width 92 height 15
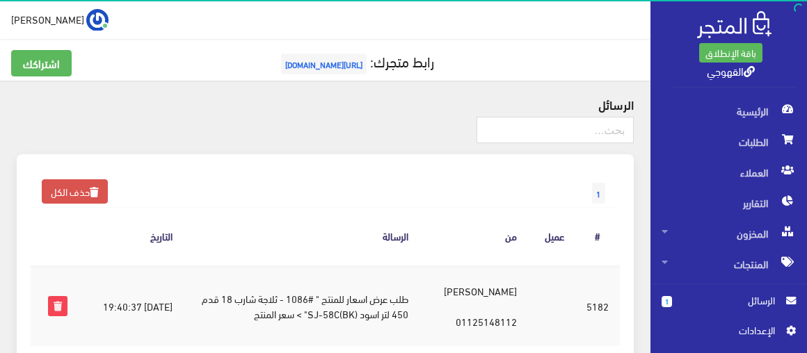
click at [411, 293] on td "طلب عرض اسعار للمنتج " #1086 - ثلاجة شارب 18 قدم 450 لتر اسود (BK)SJ-58C" > سعر…" at bounding box center [302, 306] width 236 height 81
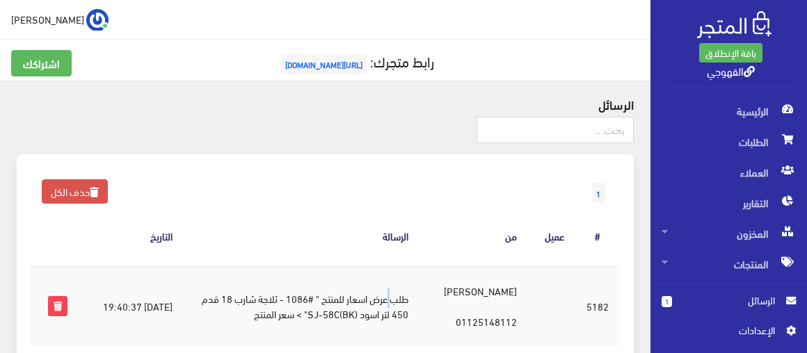
click at [411, 293] on td "طلب عرض اسعار للمنتج " #1086 - ثلاجة شارب 18 قدم 450 لتر اسود (BK)SJ-58C" > سعر…" at bounding box center [302, 306] width 236 height 81
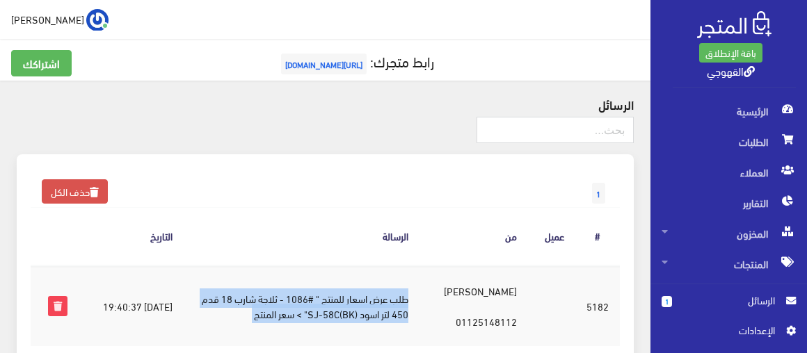
click at [411, 293] on td "طلب عرض اسعار للمنتج " #1086 - ثلاجة شارب 18 قدم 450 لتر اسود (BK)SJ-58C" > سعر…" at bounding box center [302, 306] width 236 height 81
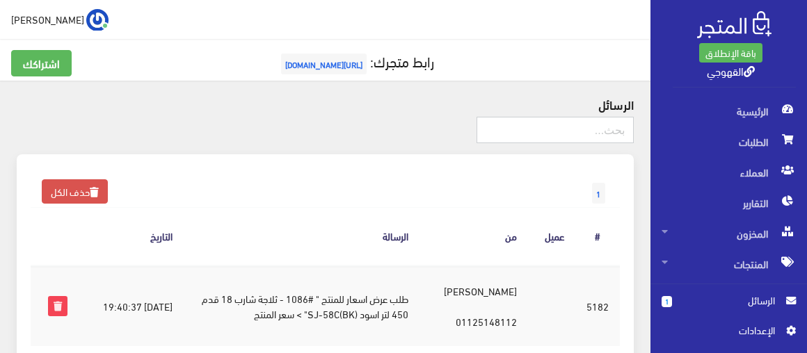
click at [547, 127] on input "text" at bounding box center [554, 130] width 157 height 26
click at [612, 102] on h4 "الرسائل" at bounding box center [325, 104] width 617 height 14
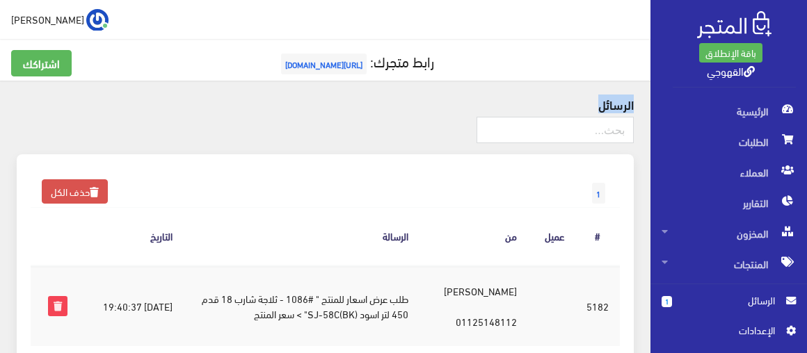
click at [612, 102] on h4 "الرسائل" at bounding box center [325, 104] width 617 height 14
click at [609, 106] on h4 "الرسائل" at bounding box center [325, 104] width 617 height 14
click at [434, 57] on link "رابط متجرك: https://www.alqahwaji.com" at bounding box center [355, 61] width 156 height 26
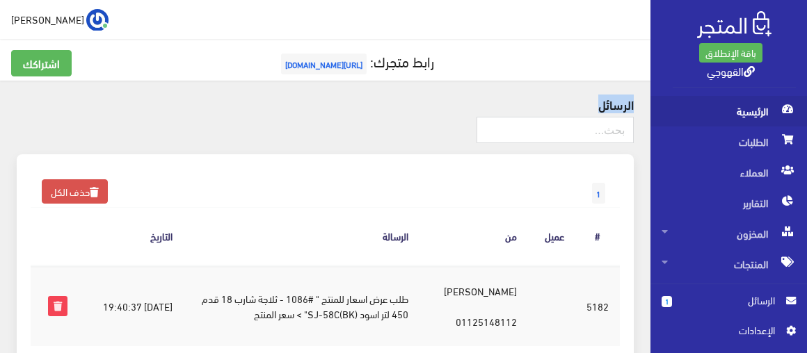
click at [724, 119] on span "الرئيسية" at bounding box center [728, 111] width 134 height 31
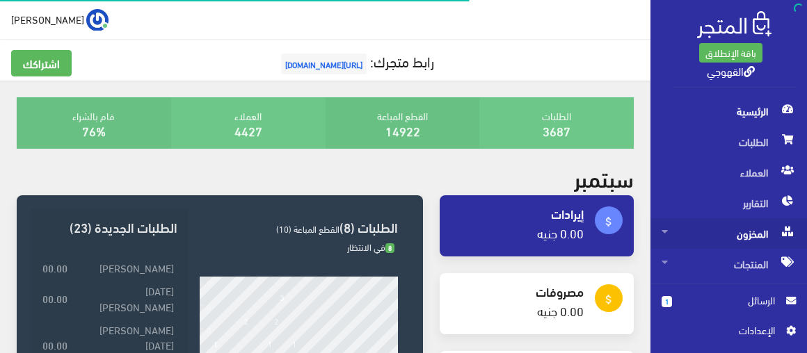
click at [713, 221] on span "المخزون" at bounding box center [728, 233] width 134 height 31
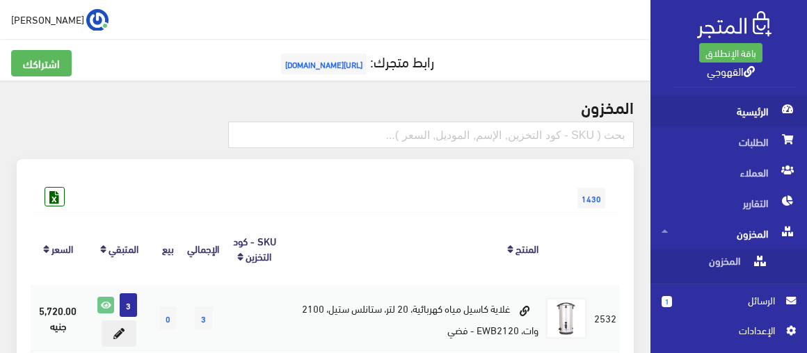
click at [718, 115] on span "الرئيسية" at bounding box center [728, 111] width 134 height 31
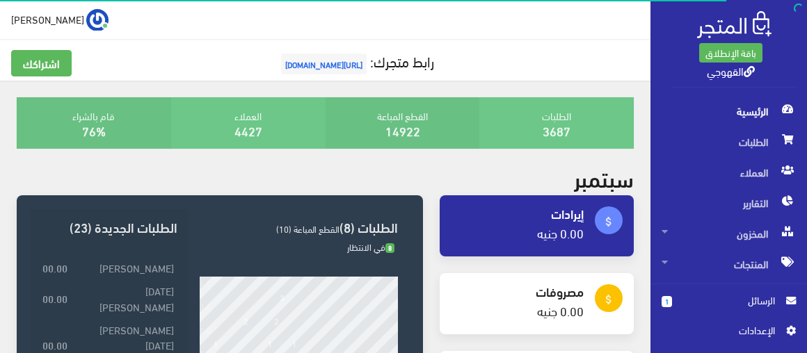
click at [462, 89] on div "اشتراكك رابط متجرك: https://www.alqahwaji.com" at bounding box center [325, 71] width 645 height 42
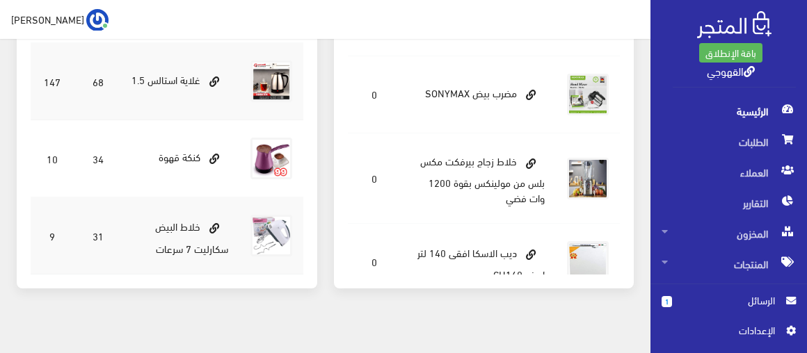
scroll to position [720, 0]
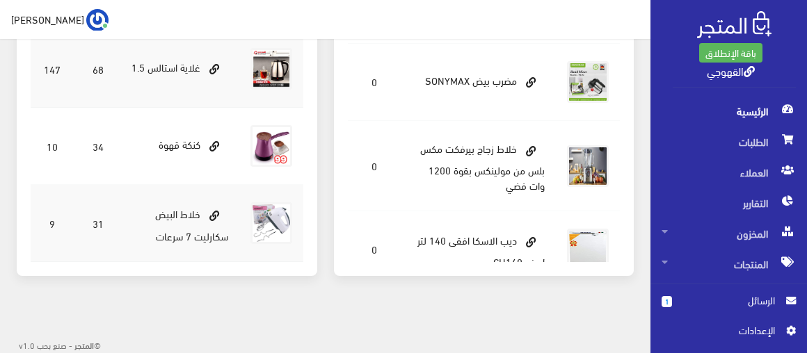
click at [715, 334] on span "اﻹعدادات" at bounding box center [723, 330] width 102 height 15
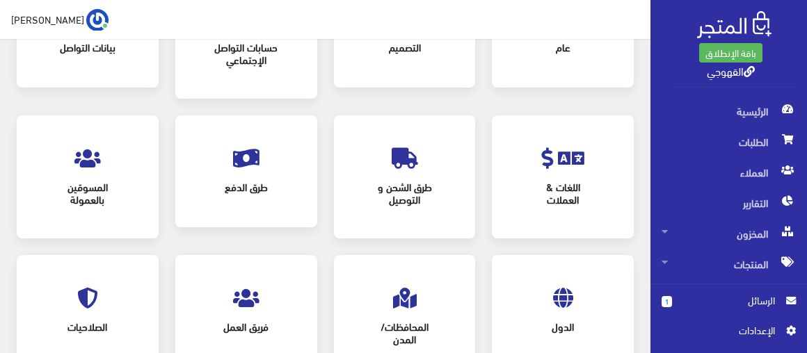
scroll to position [157, 0]
click at [111, 285] on div "الصلاحيات" at bounding box center [88, 310] width 114 height 84
click at [92, 326] on span "الصلاحيات" at bounding box center [88, 326] width 92 height 31
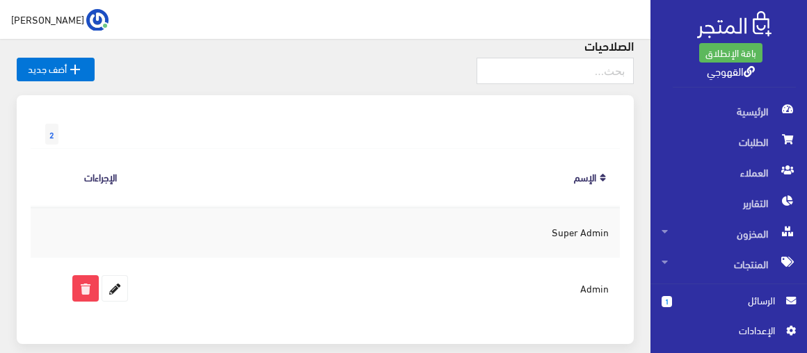
scroll to position [127, 0]
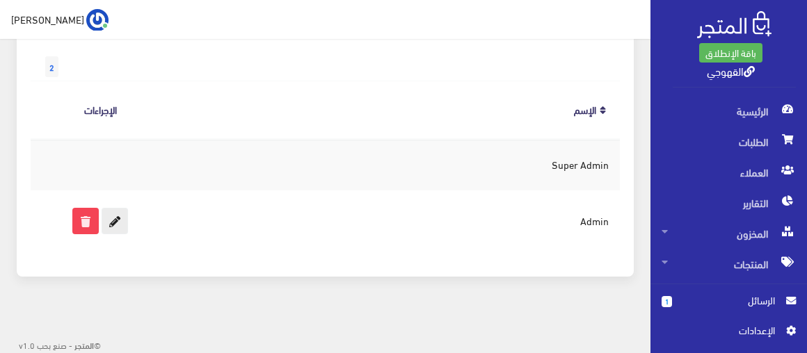
click at [118, 226] on icon at bounding box center [114, 221] width 25 height 25
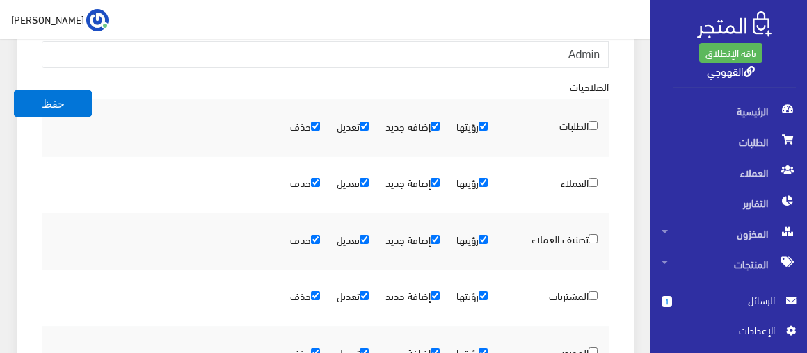
scroll to position [200, 0]
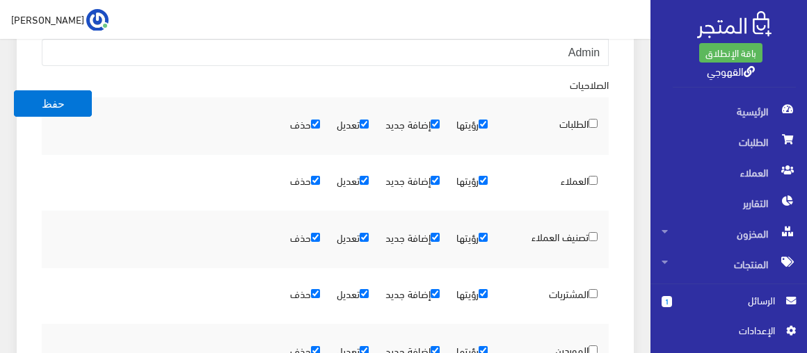
click at [588, 122] on input "الطلبات" at bounding box center [592, 123] width 9 height 9
click at [590, 124] on input "الطلبات" at bounding box center [592, 123] width 9 height 9
checkbox input "false"
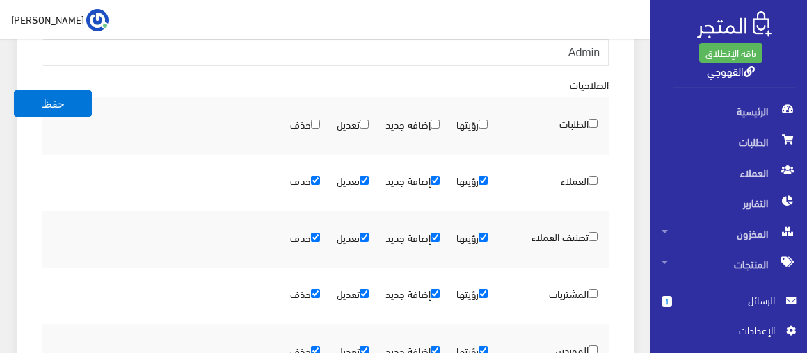
checkbox input "false"
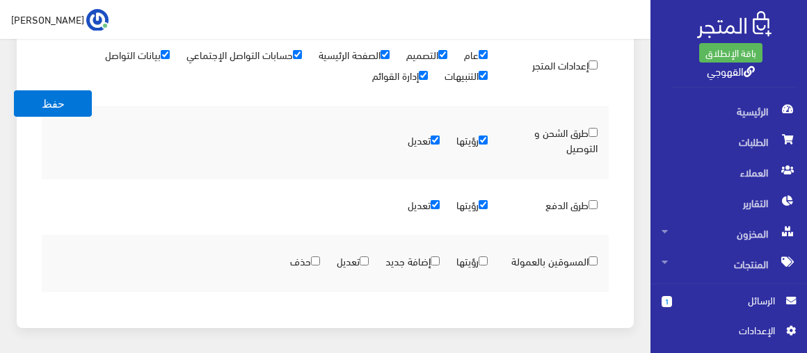
scroll to position [1510, 0]
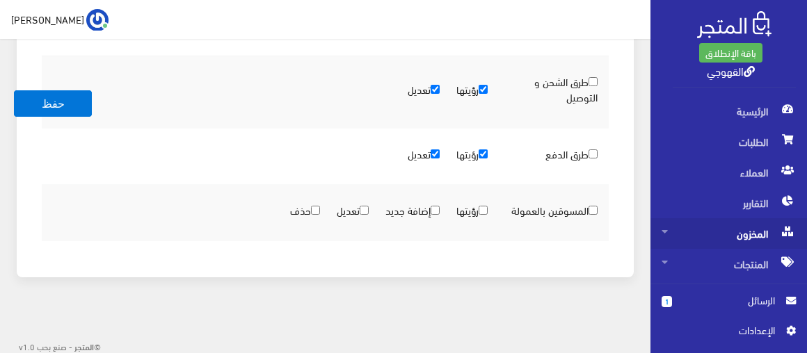
click at [665, 223] on span at bounding box center [664, 230] width 6 height 25
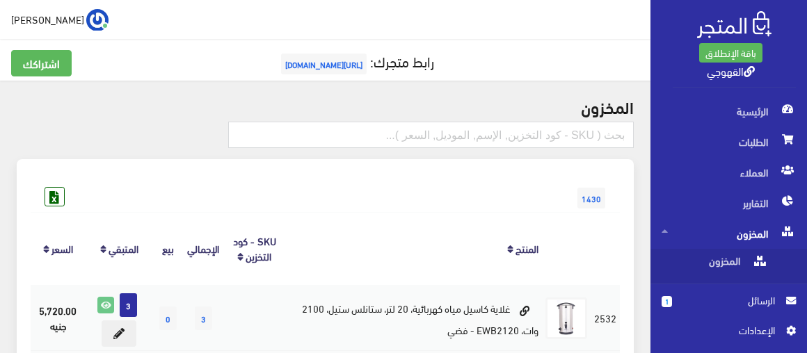
click at [724, 234] on span "المخزون" at bounding box center [728, 233] width 134 height 31
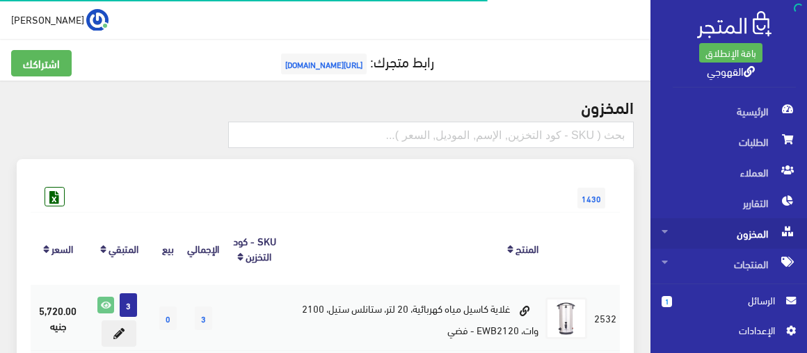
click at [724, 234] on span "المخزون" at bounding box center [728, 233] width 134 height 31
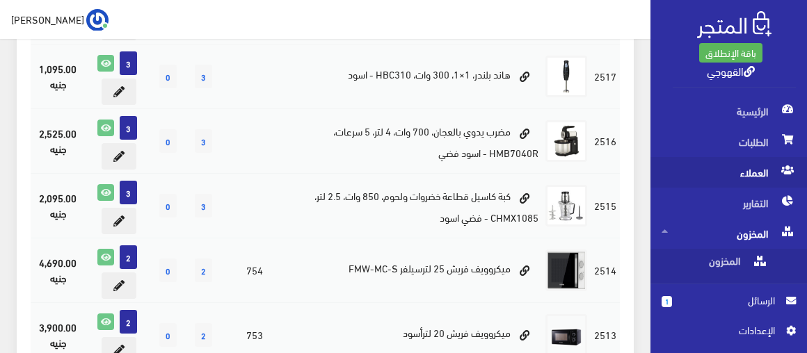
scroll to position [1028, 0]
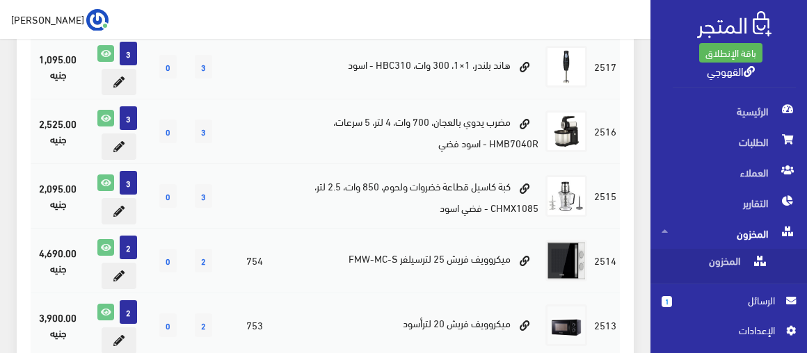
click at [681, 60] on div "باقة الإنطلاق القهوجي" at bounding box center [733, 47] width 123 height 79
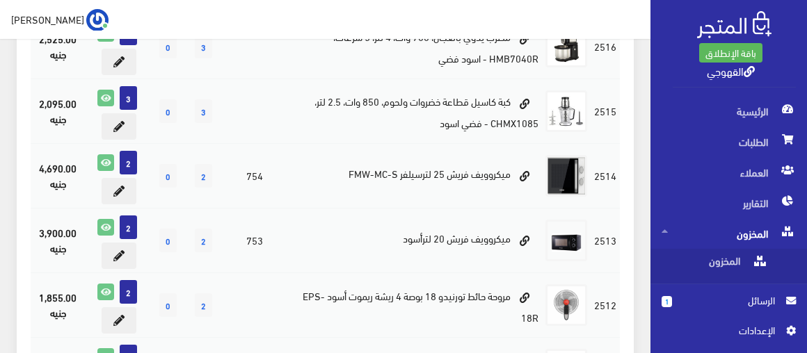
scroll to position [1130, 0]
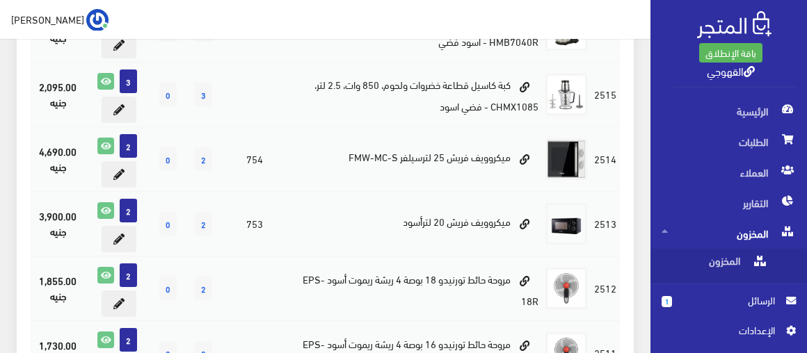
click at [674, 264] on span "المخزون" at bounding box center [714, 264] width 106 height 31
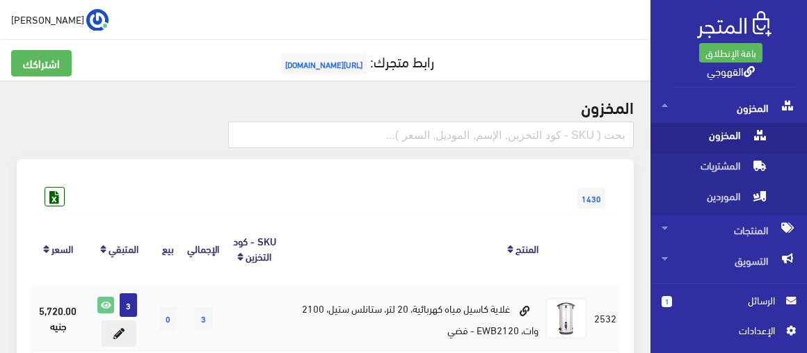
scroll to position [147, 0]
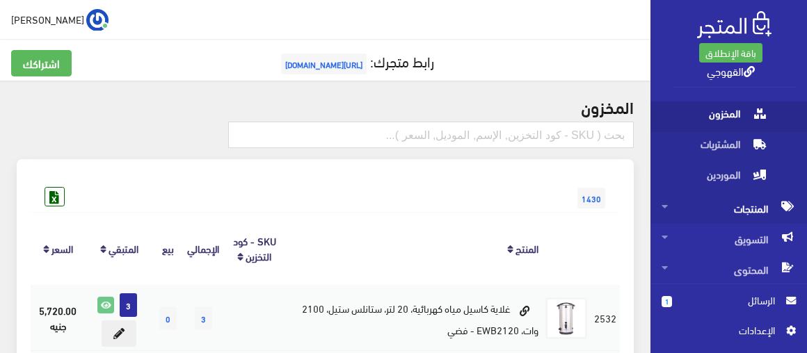
click at [661, 205] on link "المنتجات" at bounding box center [728, 208] width 156 height 31
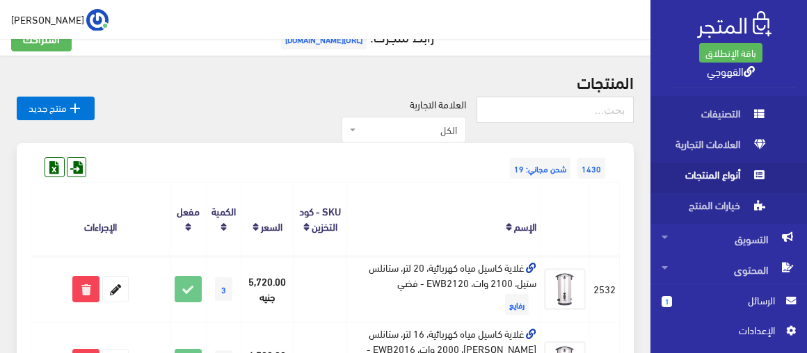
scroll to position [50, 0]
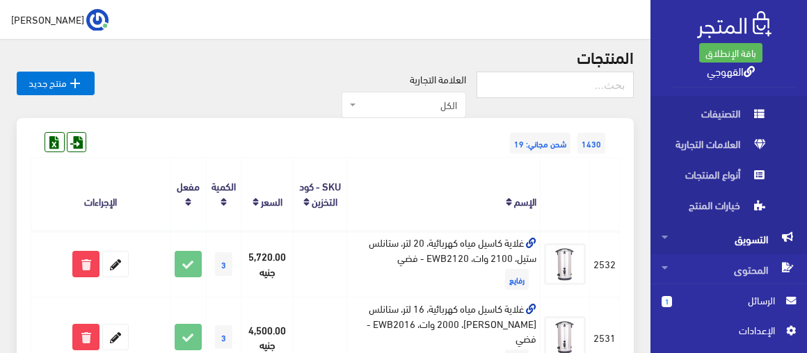
click at [663, 236] on icon at bounding box center [664, 237] width 6 height 10
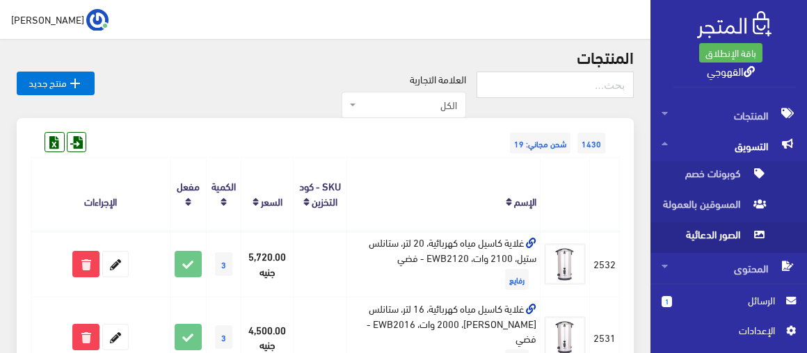
scroll to position [148, 0]
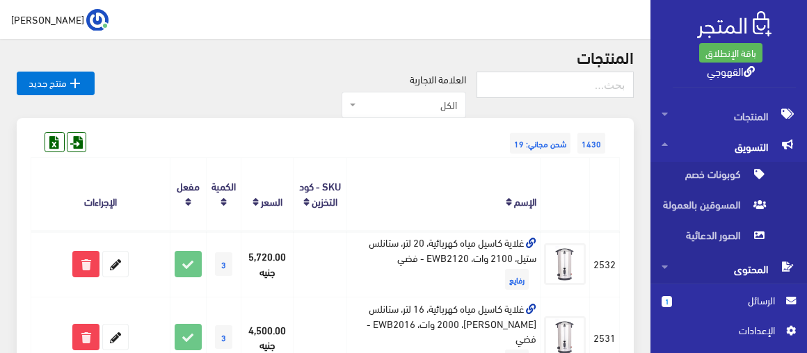
click at [669, 270] on span "المحتوى" at bounding box center [728, 269] width 134 height 31
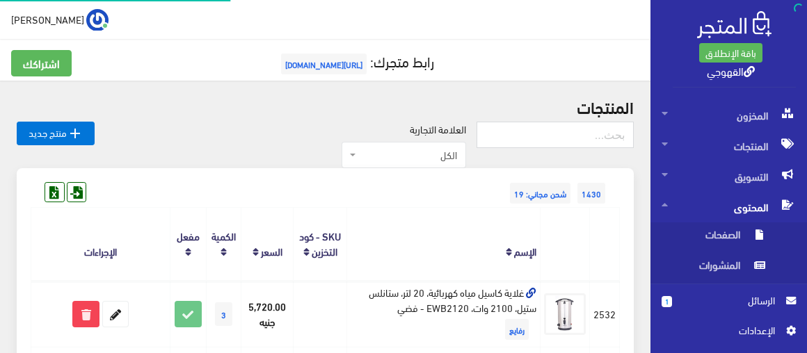
scroll to position [118, 0]
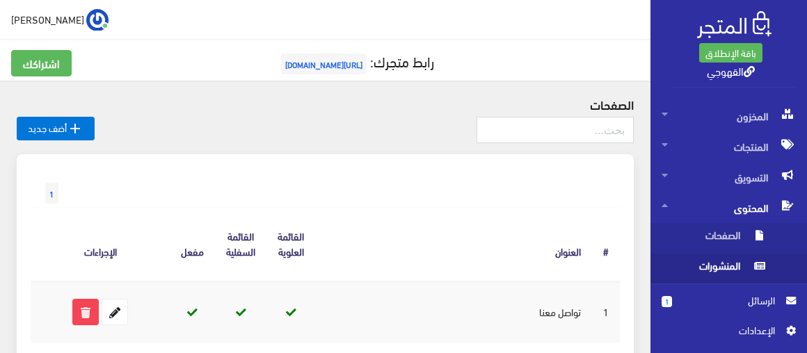
click at [718, 264] on span "المنشورات" at bounding box center [714, 269] width 106 height 31
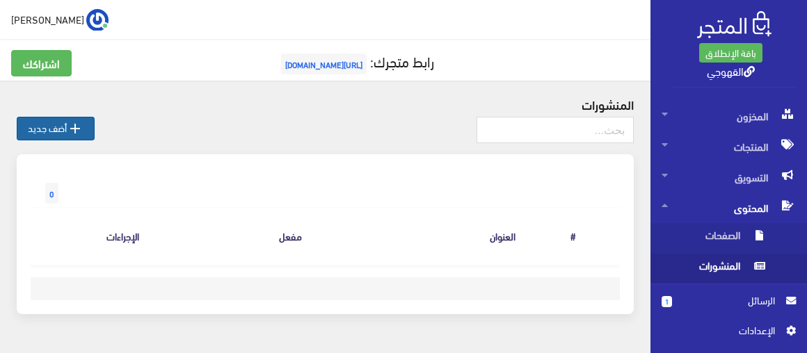
click at [66, 133] on link " أضف جديد" at bounding box center [56, 129] width 78 height 24
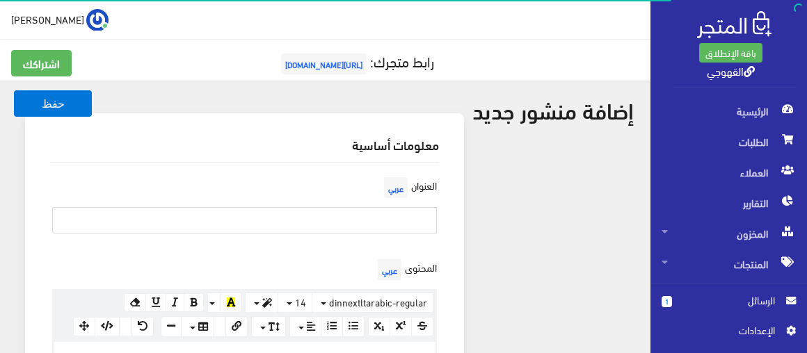
click at [386, 225] on input "text" at bounding box center [244, 220] width 385 height 26
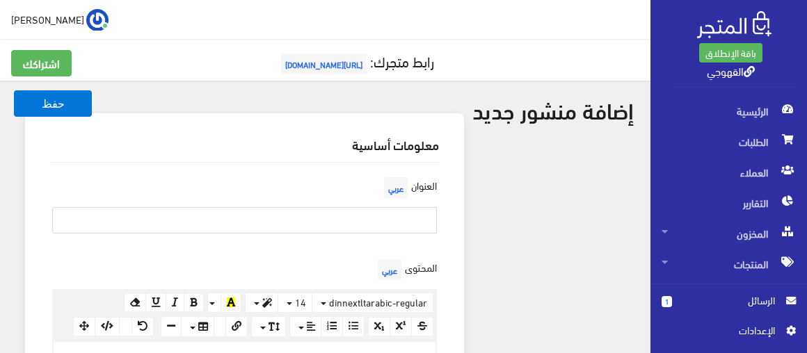
click at [386, 225] on input "text" at bounding box center [244, 220] width 385 height 26
type input "عرض العروسة"
click at [296, 241] on div "العنوان عربي عرض العروسة" at bounding box center [244, 209] width 405 height 71
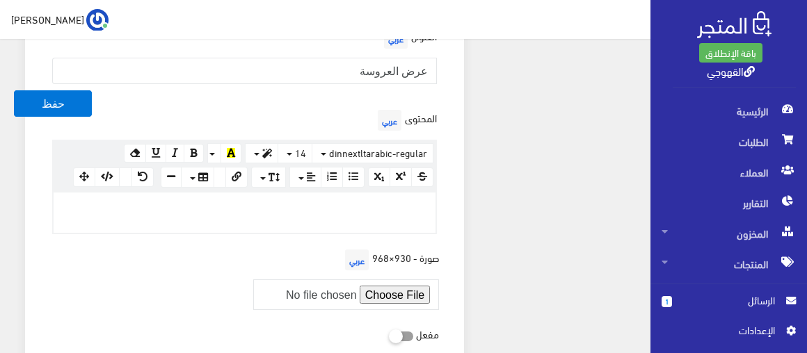
scroll to position [152, 0]
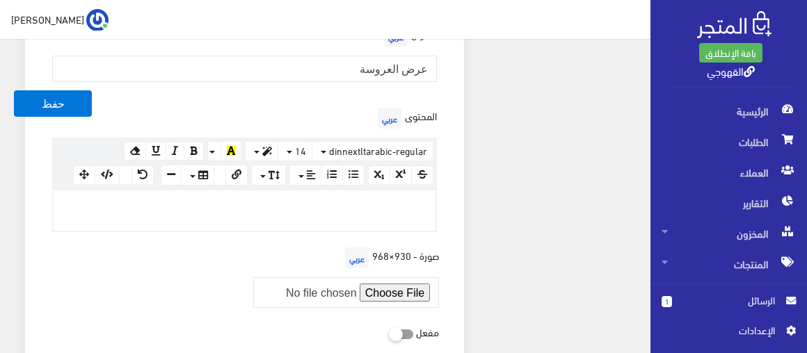
click at [317, 201] on p at bounding box center [244, 204] width 368 height 15
click at [386, 203] on p at bounding box center [244, 204] width 368 height 15
paste div
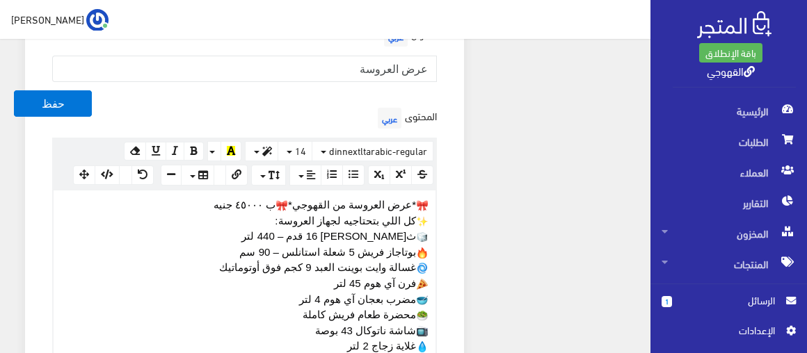
scroll to position [369, 0]
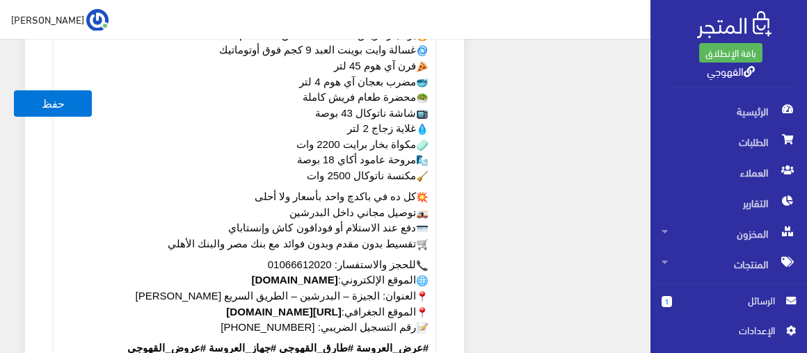
click at [470, 252] on div "معلومات أساسية العنوان [DEMOGRAPHIC_DATA] عرض العروسة المحتوى عربي × Insert Ima…" at bounding box center [244, 138] width 455 height 788
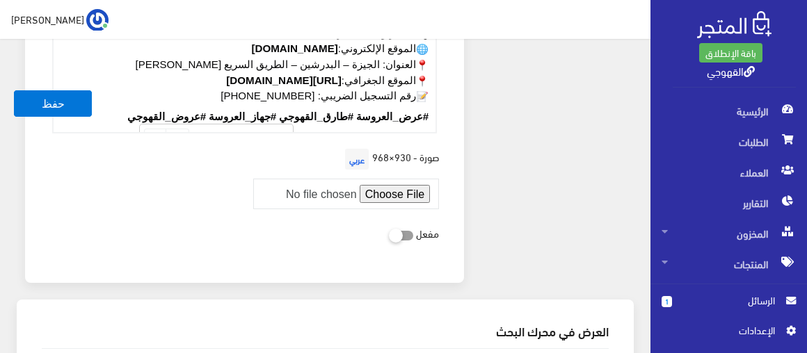
scroll to position [647, 0]
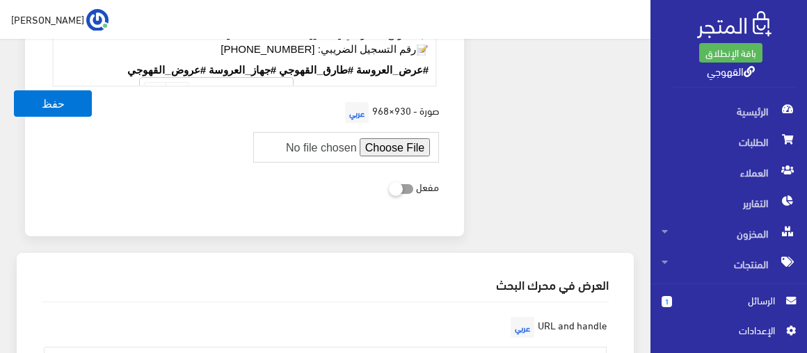
click at [408, 144] on input "file" at bounding box center [346, 147] width 186 height 31
type input "C:\fakepath\العروسة.png"
click at [485, 186] on form "حفظ معلومات أساسية العنوان [DEMOGRAPHIC_DATA] عرض العروسة المحتوى عربي × Insert…" at bounding box center [325, 124] width 617 height 1349
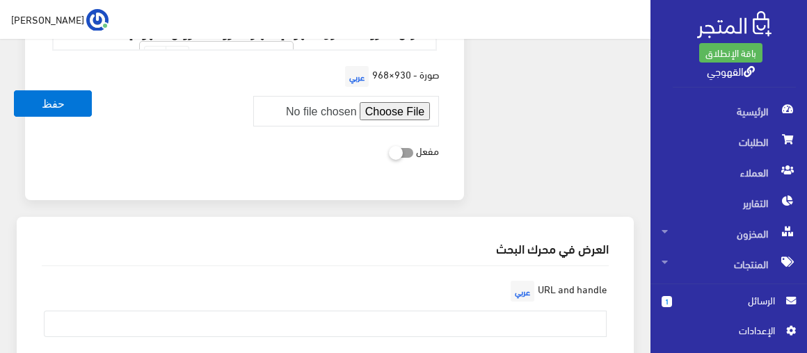
scroll to position [682, 0]
click at [389, 147] on icon at bounding box center [389, 153] width 0 height 13
click at [389, 147] on input "checkbox" at bounding box center [376, 152] width 25 height 14
checkbox input "true"
click at [495, 159] on form "حفظ معلومات أساسية العنوان [DEMOGRAPHIC_DATA] عرض العروسة المحتوى عربي × Insert…" at bounding box center [325, 89] width 617 height 1349
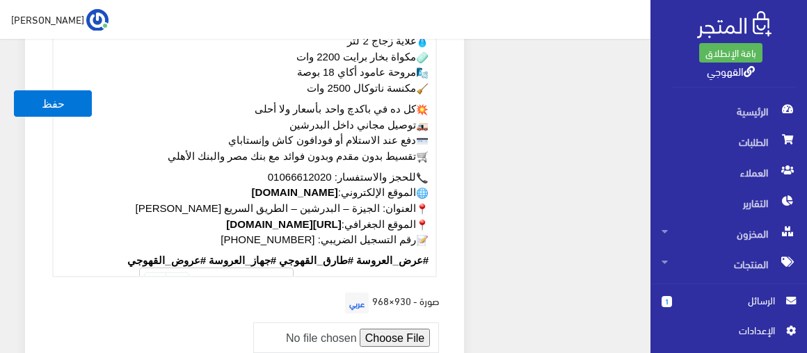
scroll to position [455, 0]
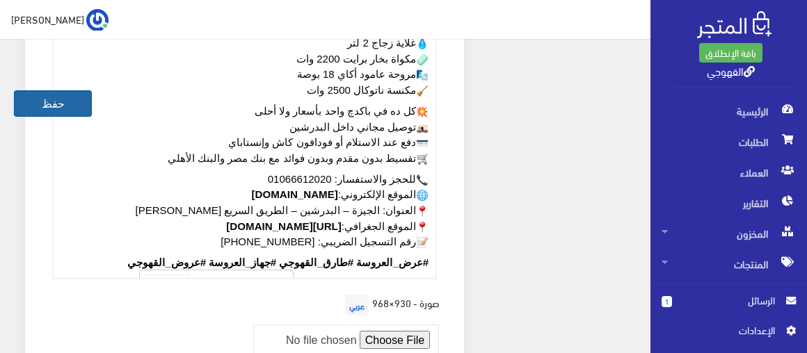
click at [76, 115] on button "حفظ" at bounding box center [53, 103] width 78 height 26
